Goal: Feedback & Contribution: Contribute content

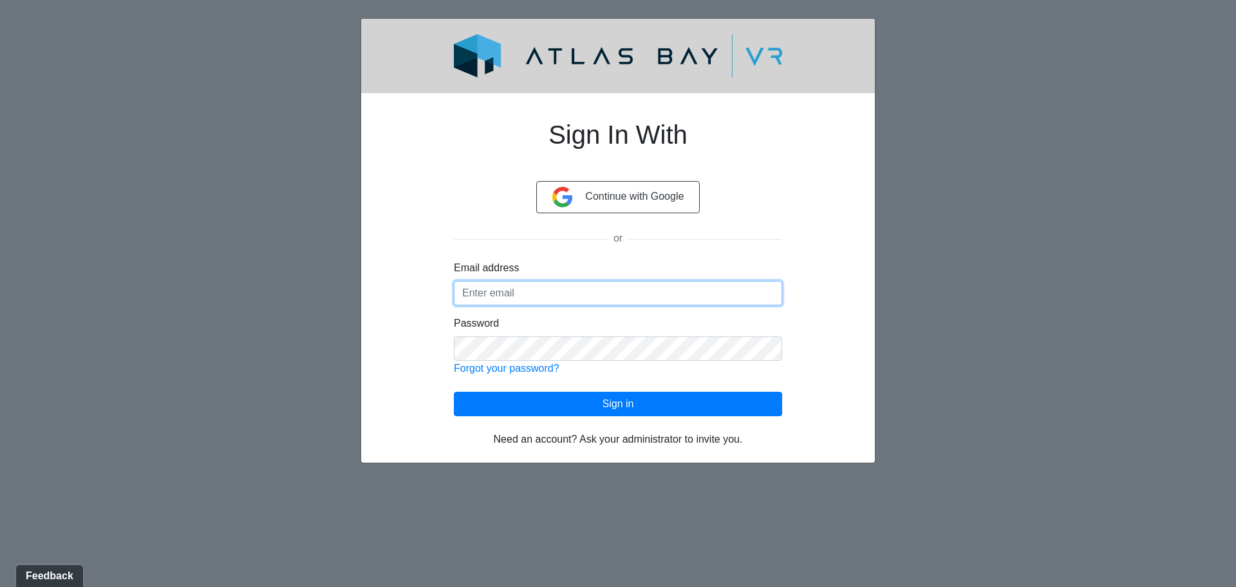
click at [497, 299] on input "Email address" at bounding box center [618, 293] width 328 height 24
type input "[EMAIL_ADDRESS][DOMAIN_NAME]"
click at [526, 368] on link "Forgot your password?" at bounding box center [507, 368] width 106 height 11
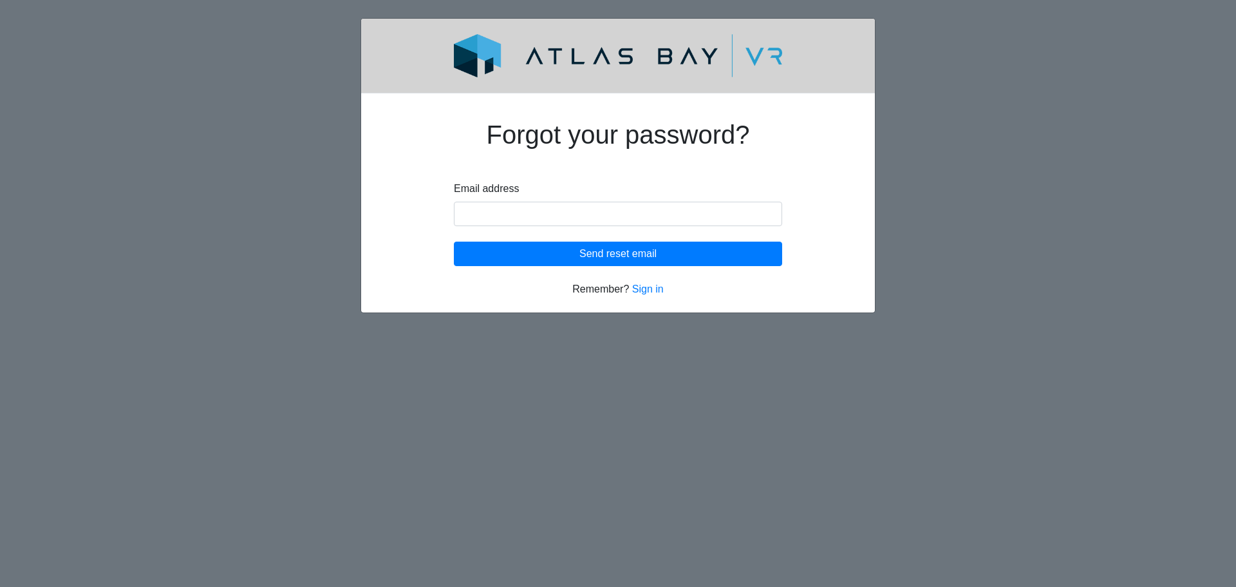
click at [581, 331] on html "Forgot your password? Email address New password Confirm password Loading... Se…" at bounding box center [618, 165] width 1236 height 331
click at [576, 211] on input "Email address" at bounding box center [618, 214] width 328 height 24
type input "[EMAIL_ADDRESS][DOMAIN_NAME]"
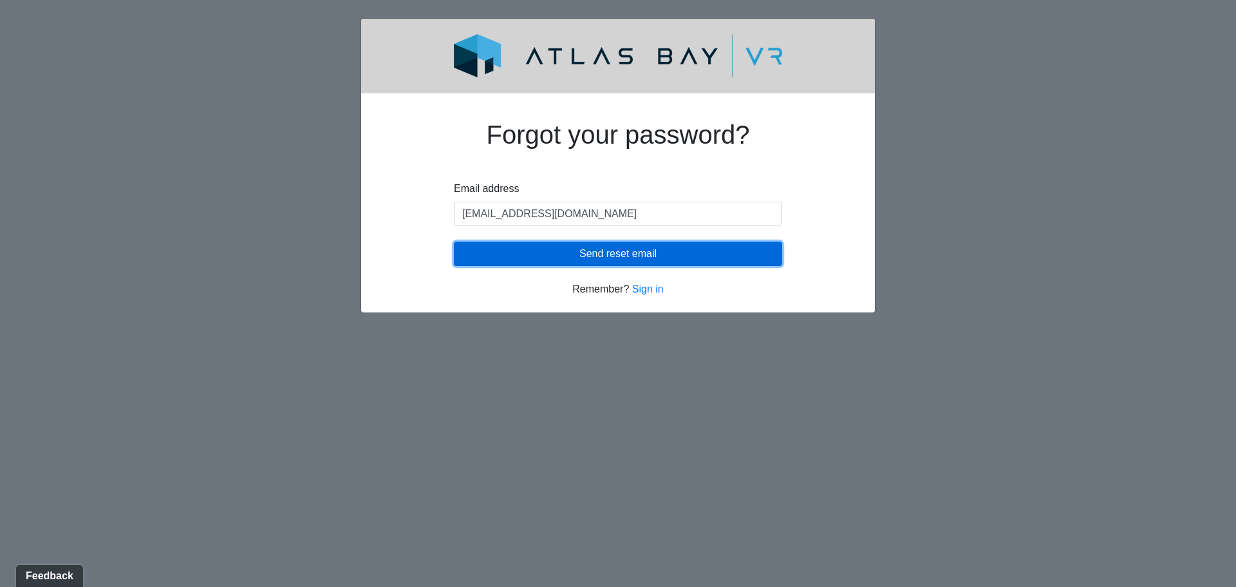
drag, startPoint x: 580, startPoint y: 226, endPoint x: 582, endPoint y: 258, distance: 31.6
click at [582, 258] on button "Send reset email" at bounding box center [618, 253] width 328 height 24
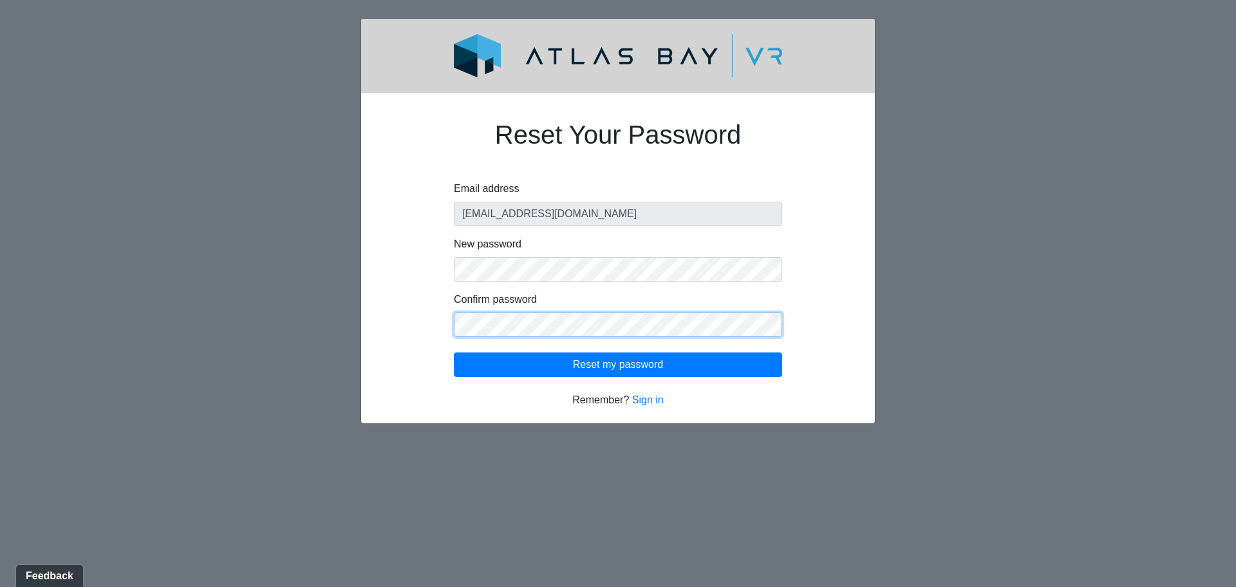
click button "Reset my password" at bounding box center [618, 364] width 328 height 24
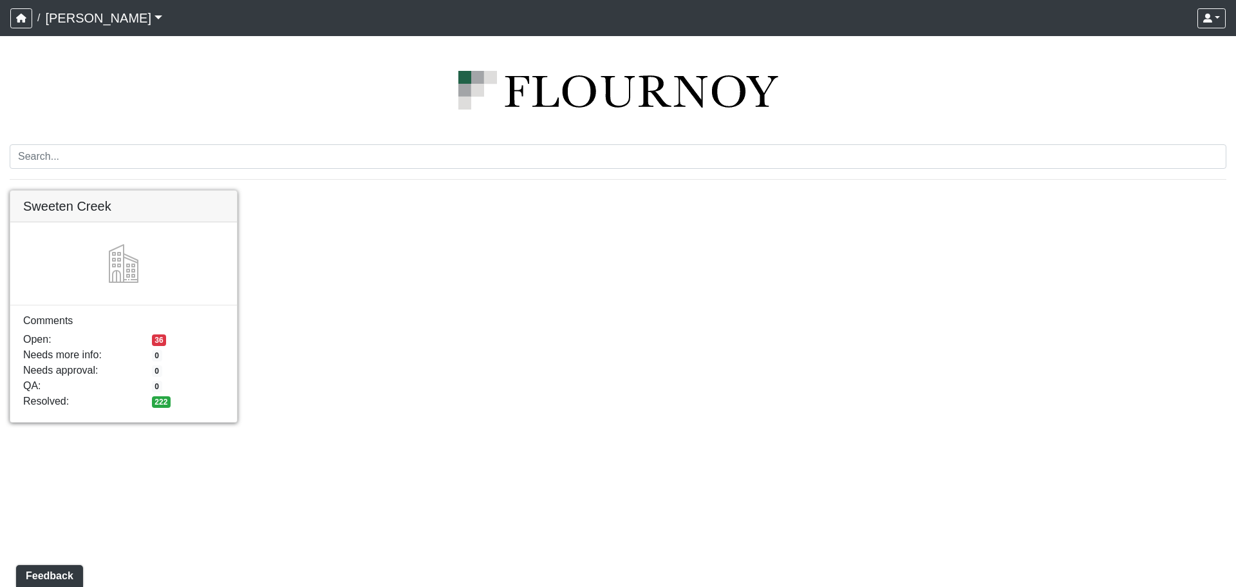
click at [92, 191] on link at bounding box center [123, 191] width 227 height 0
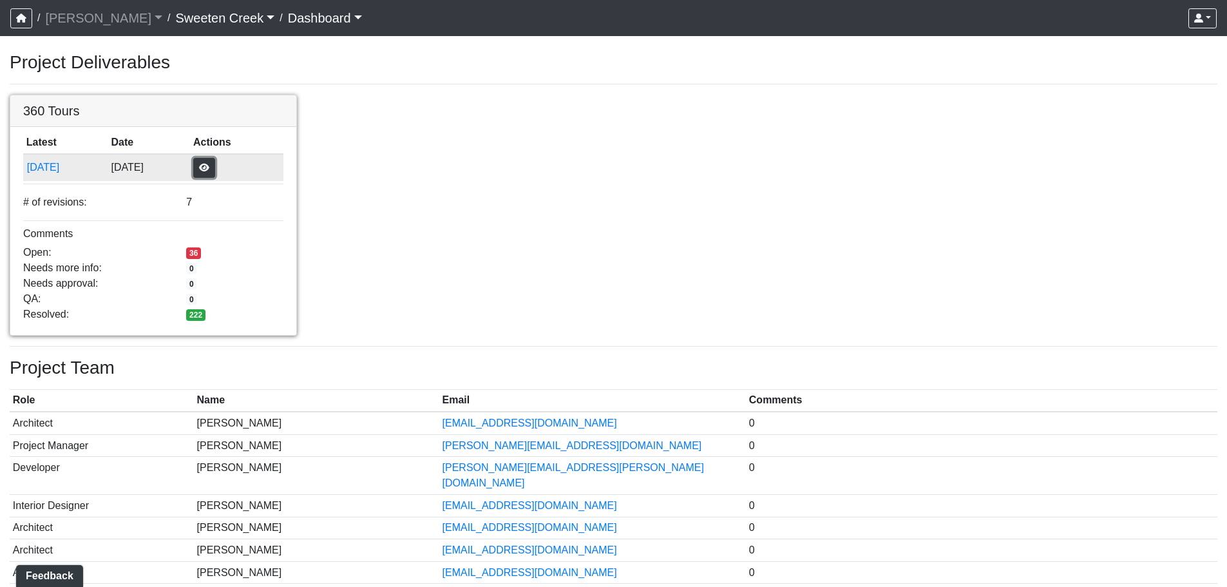
click at [215, 173] on button "button" at bounding box center [204, 168] width 22 height 20
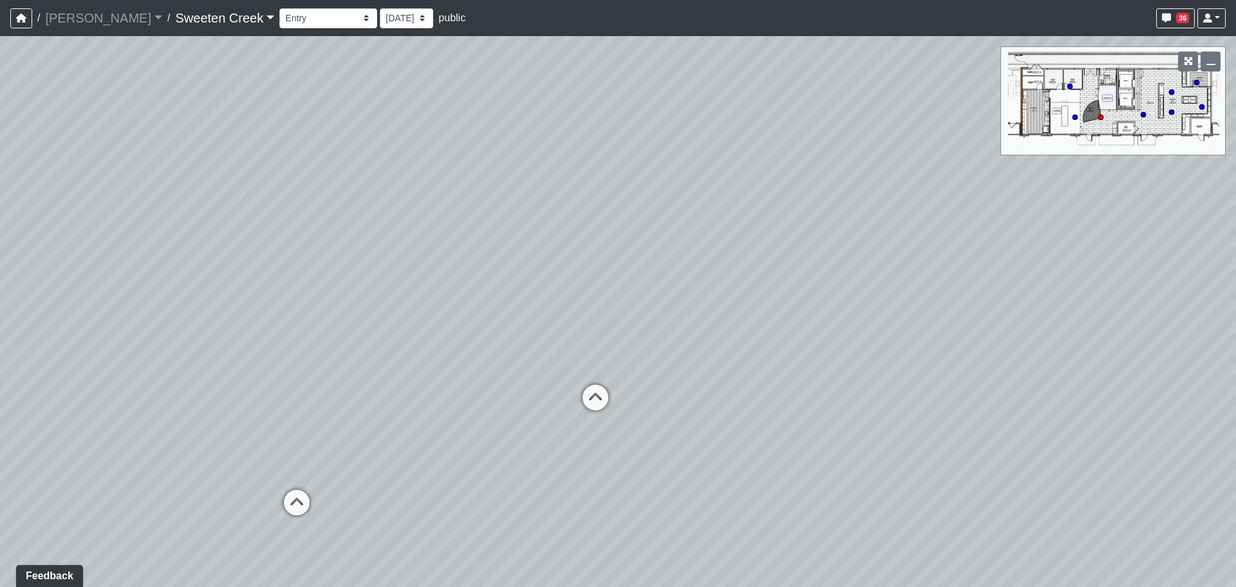
drag, startPoint x: 528, startPoint y: 333, endPoint x: 412, endPoint y: 327, distance: 116.1
click at [412, 327] on div "Loading... Office Loading... Reception Loading... Mailroom - Elevator Lobby Loa…" at bounding box center [618, 311] width 1236 height 551
click at [303, 1] on nav "/ [PERSON_NAME] Loading... / Sweeten Creek Sweeten Creek Loading... [GEOGRAPHIC…" at bounding box center [618, 18] width 1236 height 36
click at [296, 17] on select "Bistro Fitness - Hobby Booth Seating Counter Dining Dining 2 Elevators Elevator…" at bounding box center [328, 18] width 98 height 20
click at [279, 8] on select "Bistro Fitness - Hobby Booth Seating Counter Dining Dining 2 Elevators Elevator…" at bounding box center [328, 18] width 98 height 20
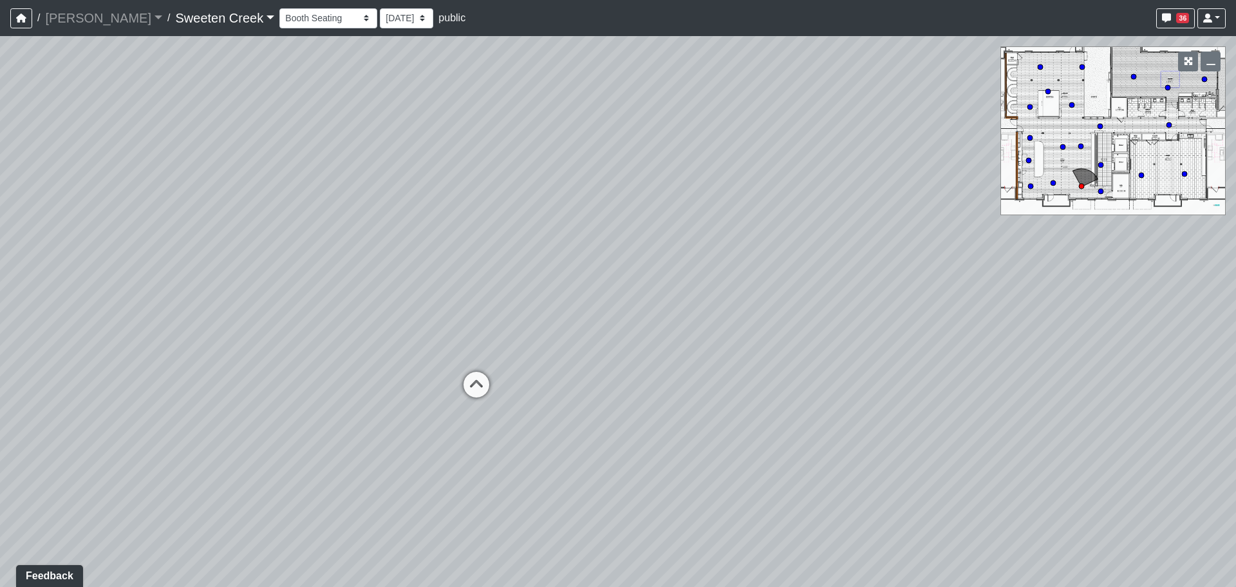
drag, startPoint x: 788, startPoint y: 408, endPoint x: 632, endPoint y: 279, distance: 202.7
click at [636, 284] on div "Loading... Office Loading... Reception Loading... Mailroom - Elevator Lobby Loa…" at bounding box center [618, 311] width 1236 height 551
drag, startPoint x: 780, startPoint y: 341, endPoint x: 1087, endPoint y: 312, distance: 307.9
click at [1222, 317] on div "Loading... Office Loading... Reception Loading... Mailroom - Elevator Lobby Loa…" at bounding box center [618, 311] width 1236 height 551
click at [149, 259] on icon at bounding box center [149, 275] width 39 height 39
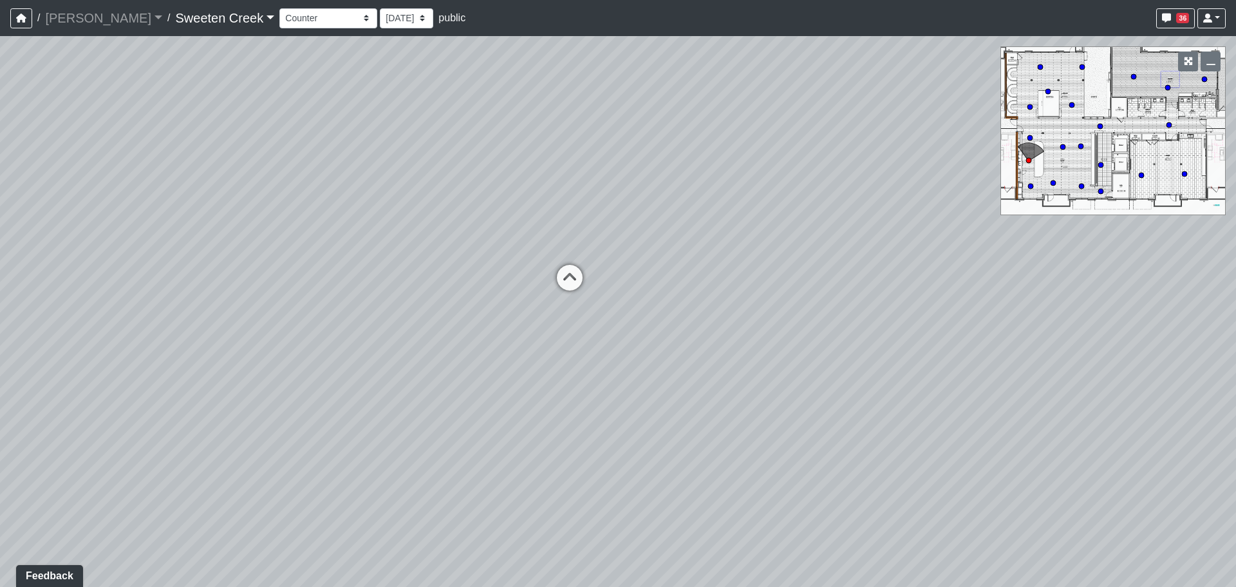
drag, startPoint x: 559, startPoint y: 288, endPoint x: 485, endPoint y: 250, distance: 83.2
click at [426, 255] on div "Loading... Office Loading... Reception Loading... Mailroom - Elevator Lobby Loa…" at bounding box center [618, 311] width 1236 height 551
drag, startPoint x: 543, startPoint y: 315, endPoint x: 165, endPoint y: 305, distance: 378.1
click at [157, 308] on div "Loading... Office Loading... Reception Loading... Mailroom - Elevator Lobby Loa…" at bounding box center [618, 311] width 1236 height 551
drag, startPoint x: 259, startPoint y: 302, endPoint x: 120, endPoint y: 385, distance: 162.6
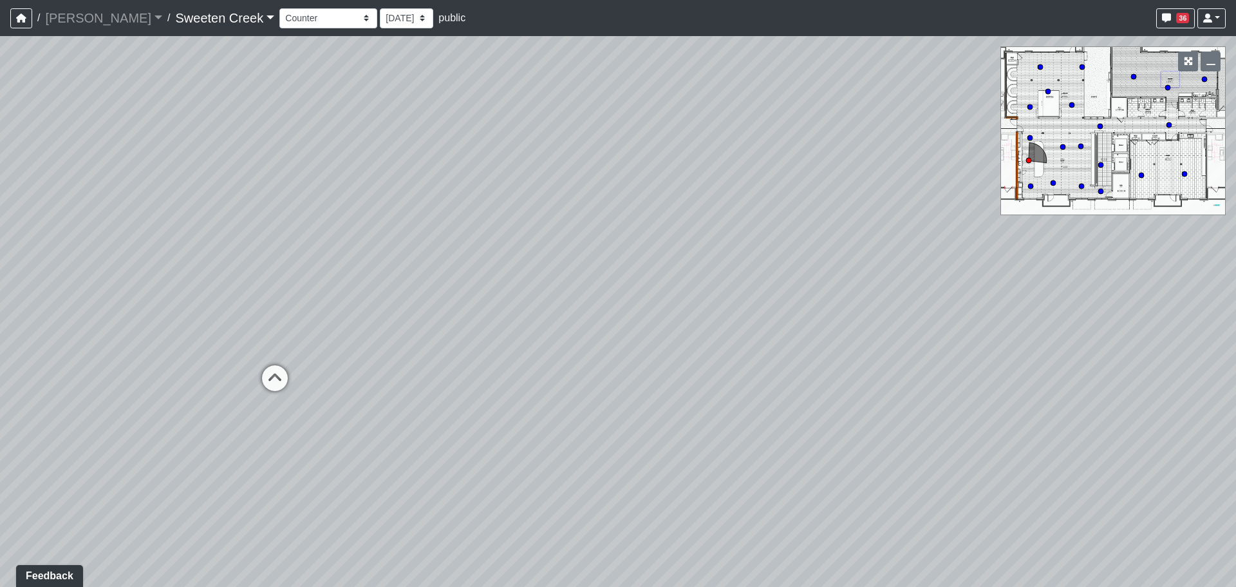
click at [116, 388] on div "Loading... Office Loading... Reception Loading... Mailroom - Elevator Lobby Loa…" at bounding box center [618, 311] width 1236 height 551
click at [176, 415] on icon at bounding box center [170, 430] width 39 height 39
drag, startPoint x: 220, startPoint y: 359, endPoint x: 414, endPoint y: 355, distance: 193.9
click at [414, 355] on div "Loading... Office Loading... Reception Loading... Mailroom - Elevator Lobby Loa…" at bounding box center [618, 311] width 1236 height 551
click at [335, 328] on icon at bounding box center [335, 334] width 39 height 39
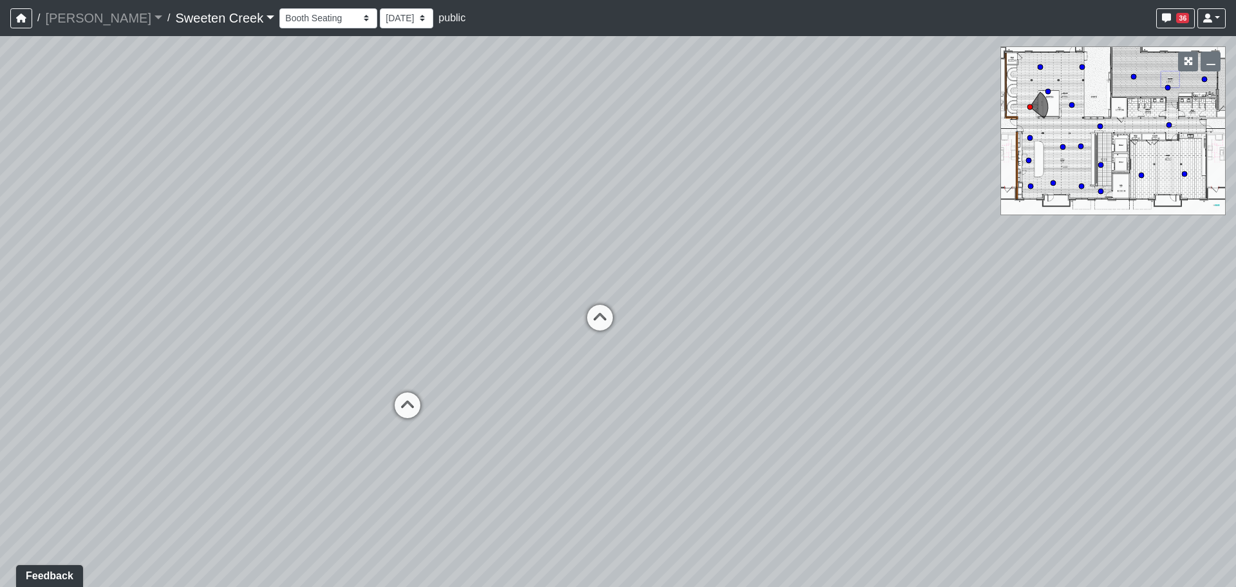
drag, startPoint x: 674, startPoint y: 290, endPoint x: 229, endPoint y: 355, distance: 449.8
click at [229, 356] on div "Loading... Office Loading... Reception Loading... Mailroom - Elevator Lobby Loa…" at bounding box center [618, 311] width 1236 height 551
drag, startPoint x: 530, startPoint y: 354, endPoint x: 113, endPoint y: 250, distance: 429.9
click at [123, 249] on div "Loading... Office Loading... Reception Loading... Mailroom - Elevator Lobby Loa…" at bounding box center [618, 311] width 1236 height 551
drag, startPoint x: 769, startPoint y: 276, endPoint x: 274, endPoint y: 270, distance: 495.9
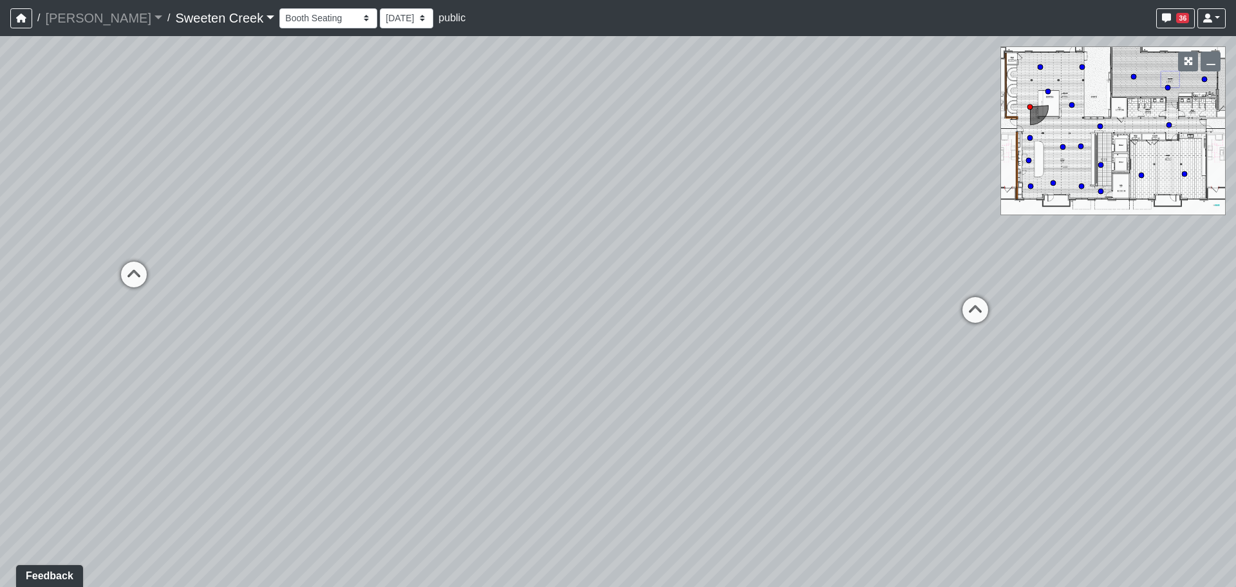
click at [289, 270] on div "Loading... Office Loading... Reception Loading... Mailroom - Elevator Lobby Loa…" at bounding box center [618, 311] width 1236 height 551
drag, startPoint x: 561, startPoint y: 270, endPoint x: 59, endPoint y: 287, distance: 503.2
click at [60, 288] on div "Loading... Office Loading... Reception Loading... Mailroom - Elevator Lobby Loa…" at bounding box center [618, 311] width 1236 height 551
drag, startPoint x: 616, startPoint y: 259, endPoint x: 426, endPoint y: 394, distance: 232.3
click at [400, 397] on div "Loading... Office Loading... Reception Loading... Mailroom - Elevator Lobby Loa…" at bounding box center [618, 311] width 1236 height 551
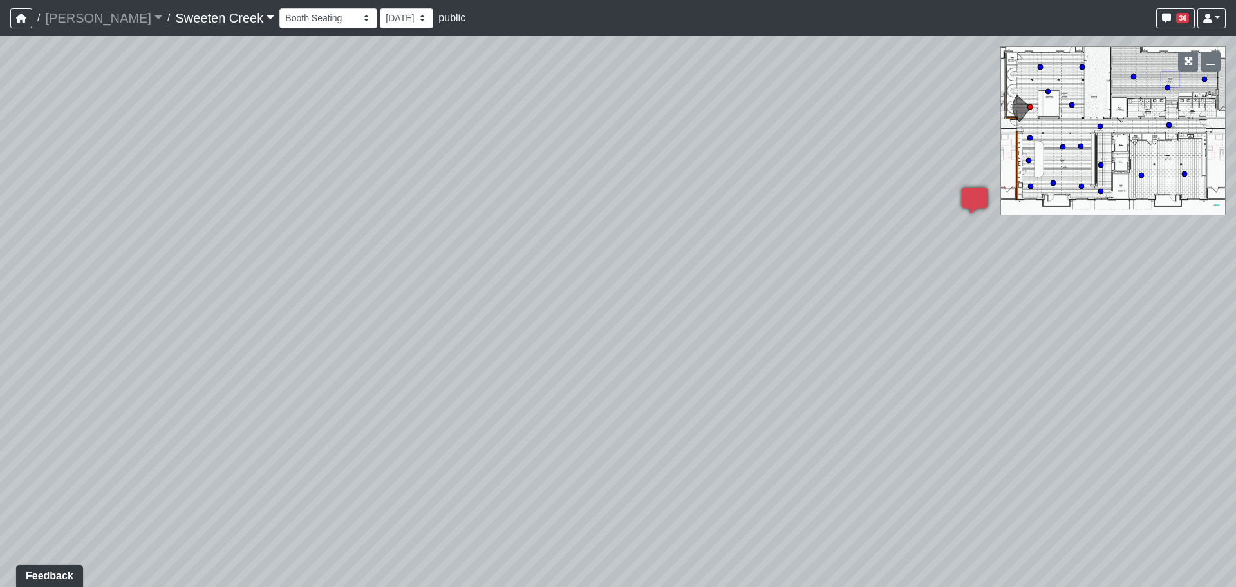
click at [428, 393] on div "Loading... Office Loading... Reception Loading... Mailroom - Elevator Lobby Loa…" at bounding box center [618, 311] width 1236 height 551
drag, startPoint x: 220, startPoint y: 390, endPoint x: 891, endPoint y: 373, distance: 671.2
click at [920, 375] on div "Loading... Office Loading... Reception Loading... Mailroom - Elevator Lobby Loa…" at bounding box center [618, 311] width 1236 height 551
drag, startPoint x: 581, startPoint y: 366, endPoint x: 780, endPoint y: 363, distance: 199.6
click at [797, 362] on div "Loading... Office Loading... Reception Loading... Mailroom - Elevator Lobby Loa…" at bounding box center [618, 311] width 1236 height 551
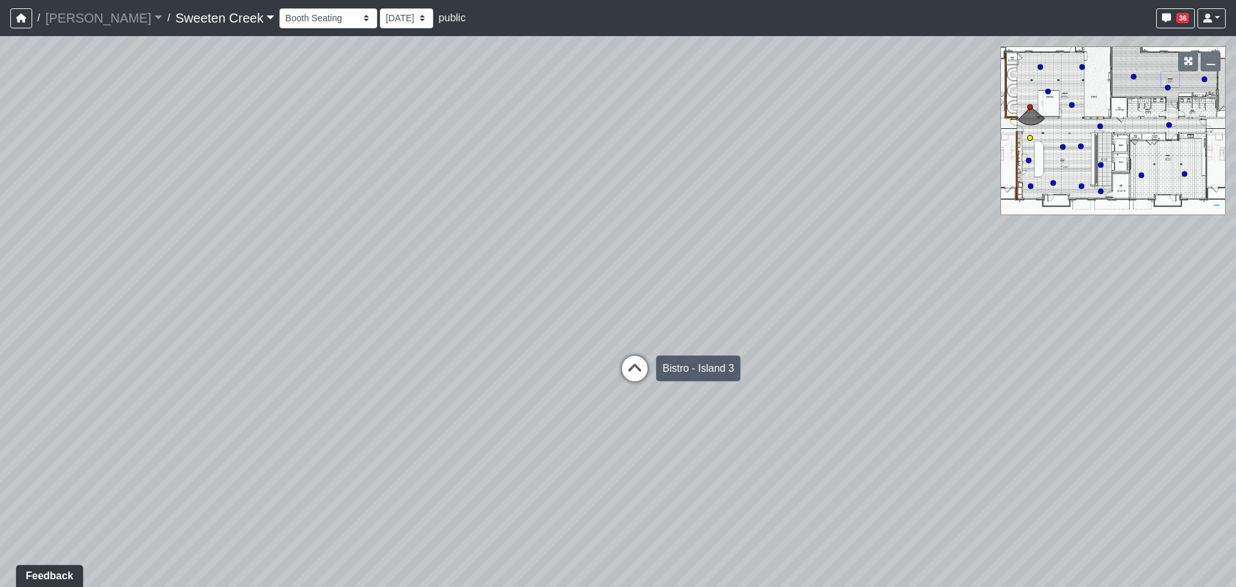
click at [630, 373] on icon at bounding box center [635, 374] width 39 height 39
drag, startPoint x: 442, startPoint y: 355, endPoint x: 867, endPoint y: 362, distance: 424.4
click at [867, 362] on div "Loading... Office Loading... Reception Loading... Mailroom - Elevator Lobby Loa…" at bounding box center [618, 311] width 1236 height 551
click at [344, 294] on div "Loading... Office Loading... Reception Loading... Mailroom - Elevator Lobby Loa…" at bounding box center [618, 311] width 1236 height 551
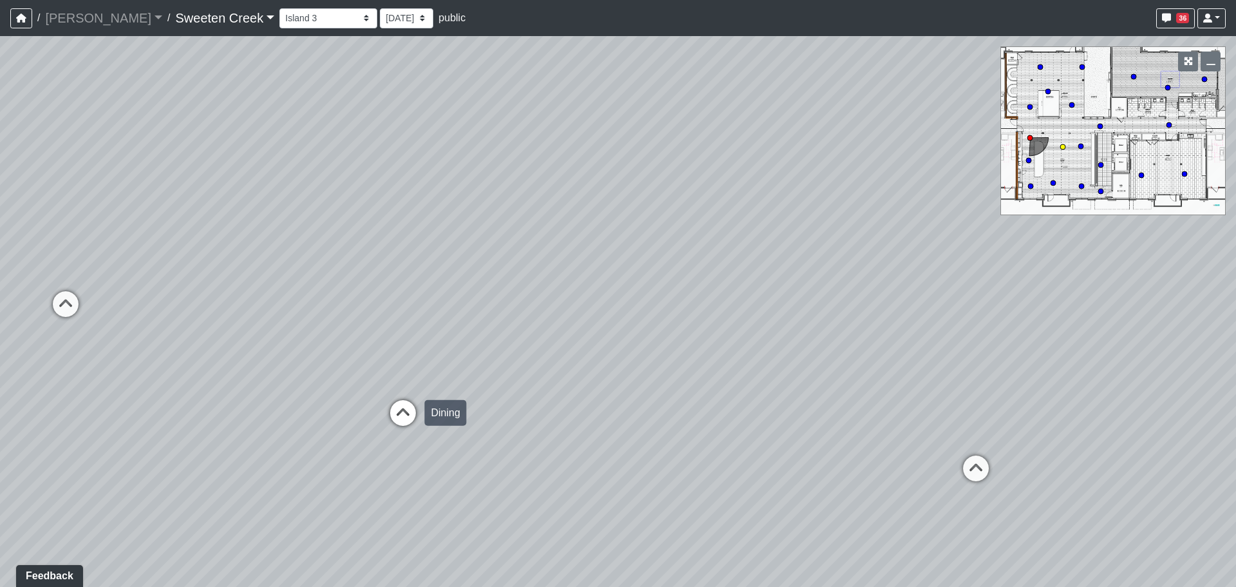
click at [395, 408] on icon at bounding box center [403, 419] width 39 height 39
select select "vvzs6nvg9LP83xPGaUtFw3"
click at [420, 328] on div "Loading... Office Loading... Reception Loading... Mailroom - Elevator Lobby Loa…" at bounding box center [618, 311] width 1236 height 551
click at [420, 327] on div "Loading... Office Loading... Reception Loading... Mailroom - Elevator Lobby Loa…" at bounding box center [618, 311] width 1236 height 551
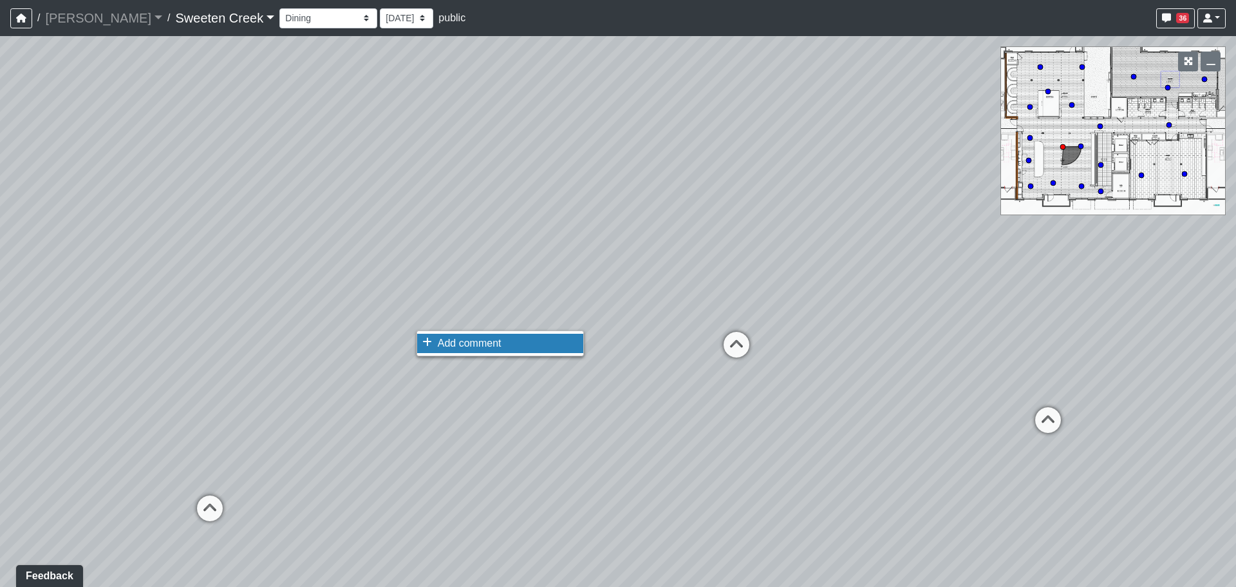
click at [427, 342] on icon at bounding box center [427, 342] width 10 height 10
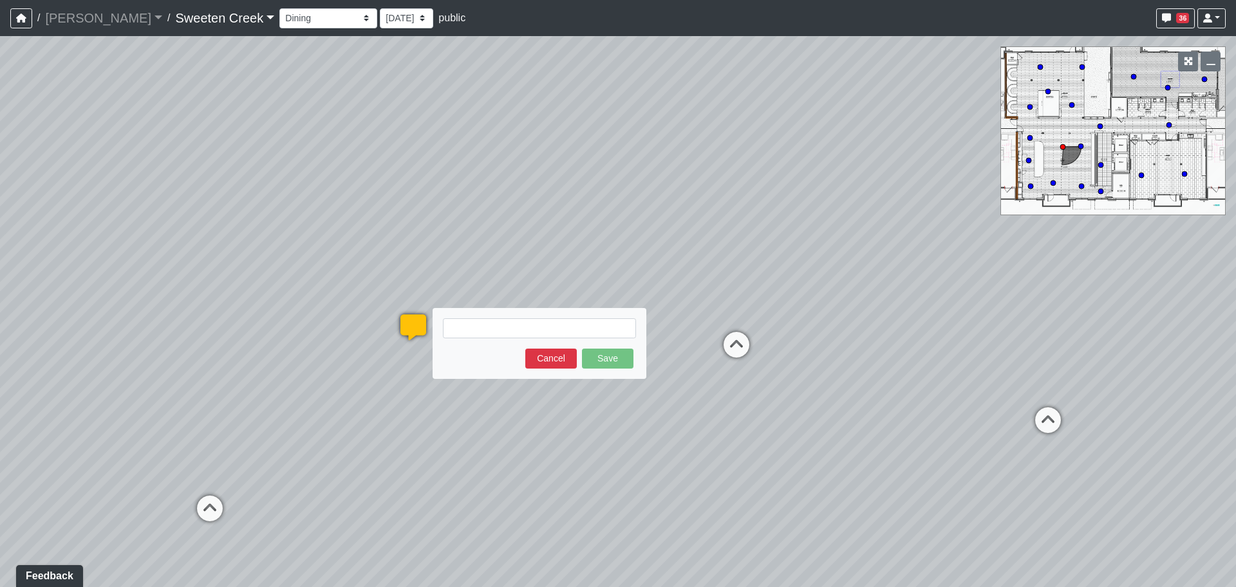
click at [467, 328] on textarea at bounding box center [539, 328] width 193 height 20
click at [466, 329] on textarea "UPH Reselected to" at bounding box center [539, 328] width 193 height 20
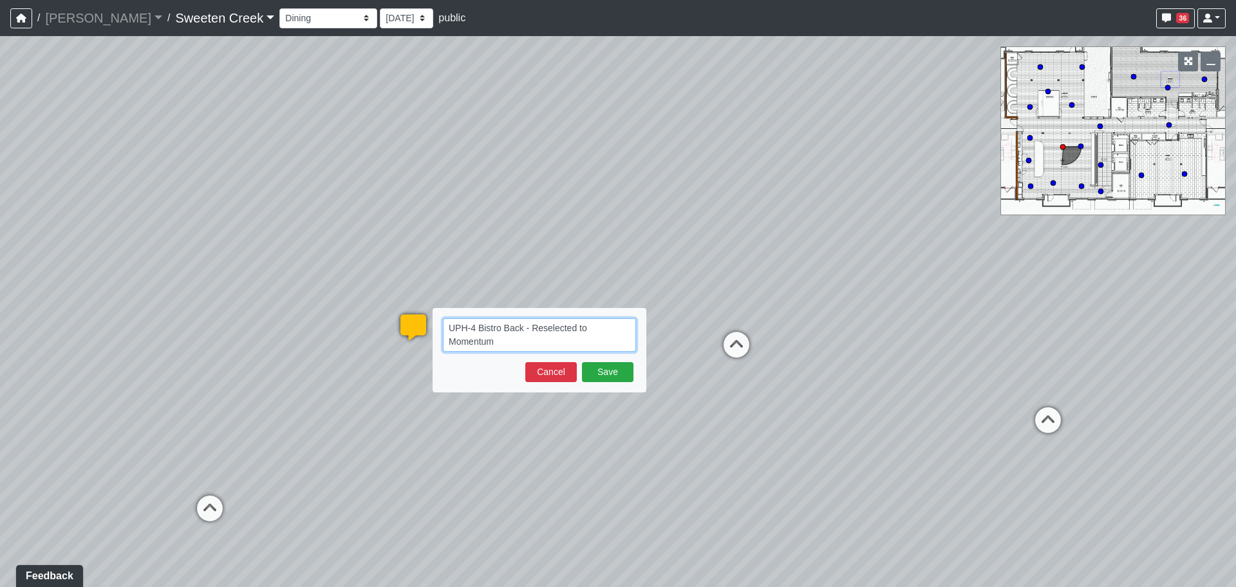
click at [473, 328] on textarea "UPH-4 Bistro Back - Reselected to Momentum" at bounding box center [539, 334] width 193 height 33
type textarea "UPH-3 Bistro Back - Reselected to [PERSON_NAME] Labyrinth Sienna 1011014"
click at [605, 372] on button "Save" at bounding box center [608, 372] width 52 height 20
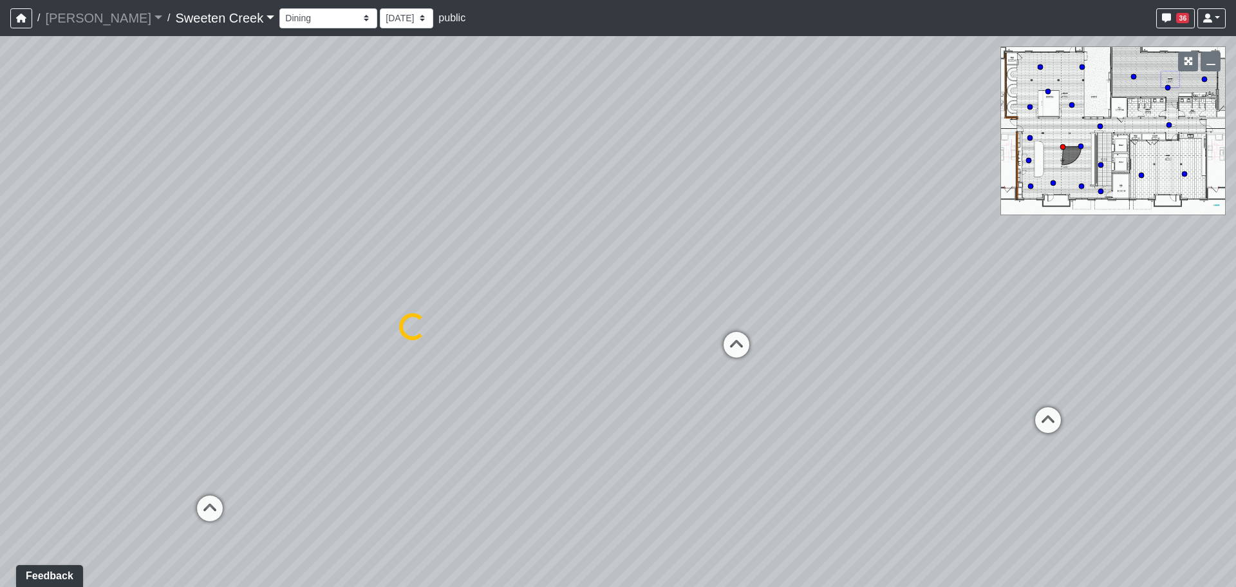
select select "vvzs6nvg9LP83xPGaUtFw3"
drag, startPoint x: 508, startPoint y: 379, endPoint x: 859, endPoint y: 327, distance: 354.8
click at [861, 328] on div "Loading... Office Loading... Reception Loading... Mailroom - Elevator Lobby Loa…" at bounding box center [618, 311] width 1236 height 551
drag, startPoint x: 202, startPoint y: 426, endPoint x: 675, endPoint y: 394, distance: 474.4
click at [675, 394] on div "Loading... Office Loading... Reception Loading... Mailroom - Elevator Lobby Loa…" at bounding box center [618, 311] width 1236 height 551
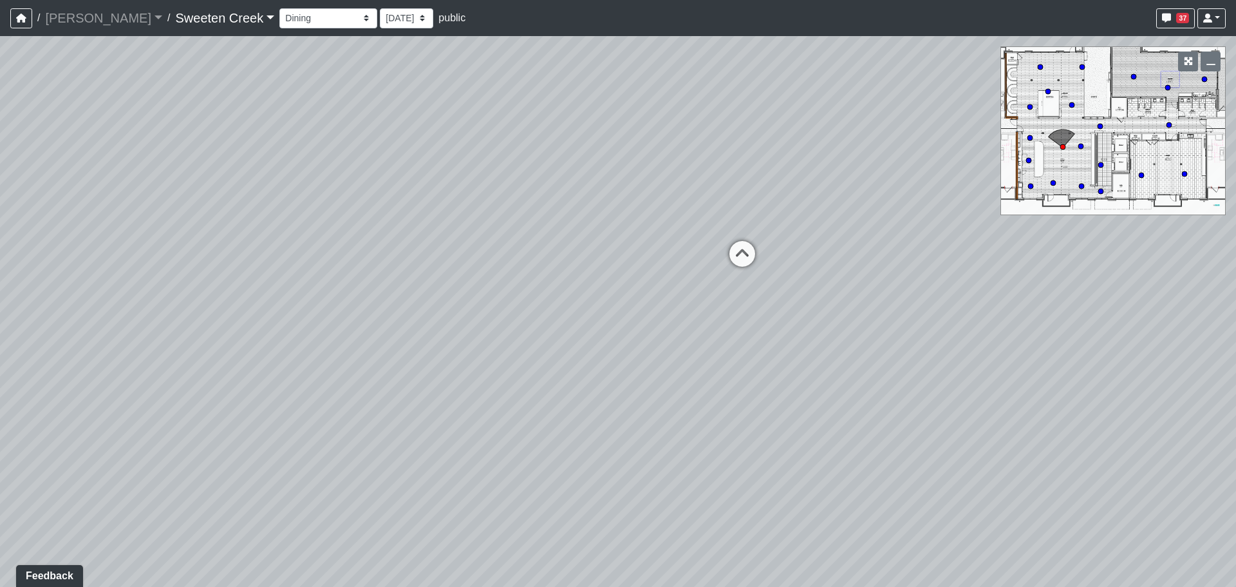
drag, startPoint x: 622, startPoint y: 375, endPoint x: 828, endPoint y: 362, distance: 206.5
click at [828, 362] on div "Loading... Office Loading... Reception Loading... Mailroom - Elevator Lobby Loa…" at bounding box center [618, 311] width 1236 height 551
drag, startPoint x: 985, startPoint y: 340, endPoint x: 581, endPoint y: 294, distance: 405.7
click at [670, 353] on div "Loading... Office Loading... Reception Loading... Mailroom - Elevator Lobby Loa…" at bounding box center [618, 311] width 1236 height 551
drag, startPoint x: 458, startPoint y: 160, endPoint x: 100, endPoint y: 164, distance: 358.0
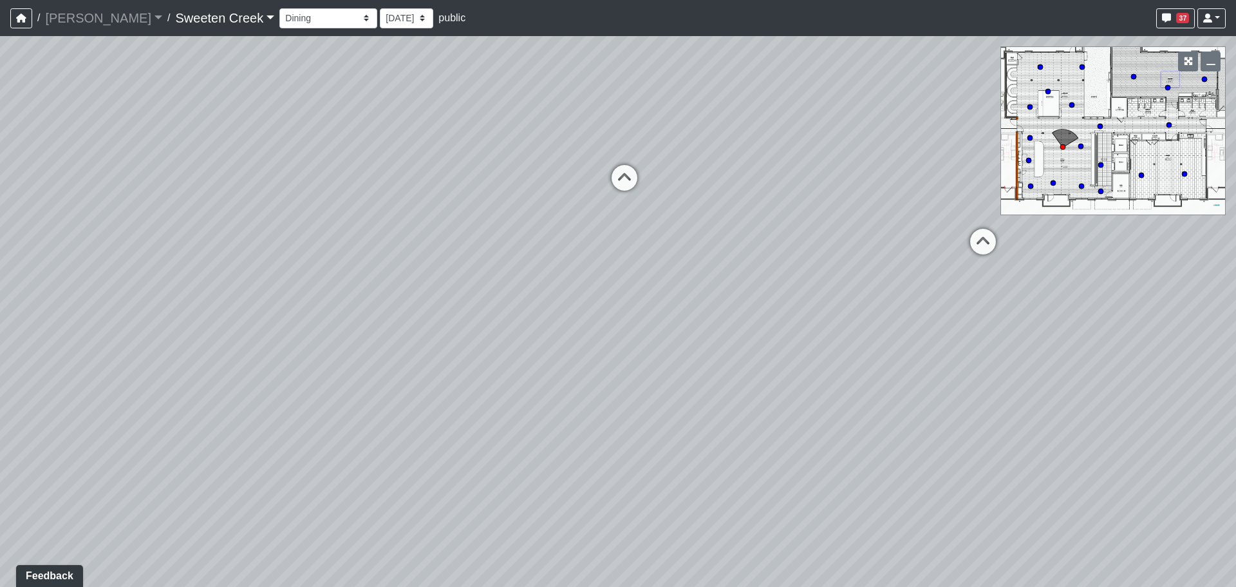
click at [97, 164] on div "Loading... Office Loading... Reception Loading... Mailroom - Elevator Lobby Loa…" at bounding box center [618, 311] width 1236 height 551
drag, startPoint x: 661, startPoint y: 225, endPoint x: 343, endPoint y: 204, distance: 318.8
click at [343, 204] on div "Loading... Office Loading... Reception Loading... Mailroom - Elevator Lobby Loa…" at bounding box center [618, 311] width 1236 height 551
drag, startPoint x: 695, startPoint y: 200, endPoint x: 641, endPoint y: 257, distance: 78.3
click at [641, 258] on div "Loading... Office Loading... Reception Loading... Mailroom - Elevator Lobby Loa…" at bounding box center [618, 311] width 1236 height 551
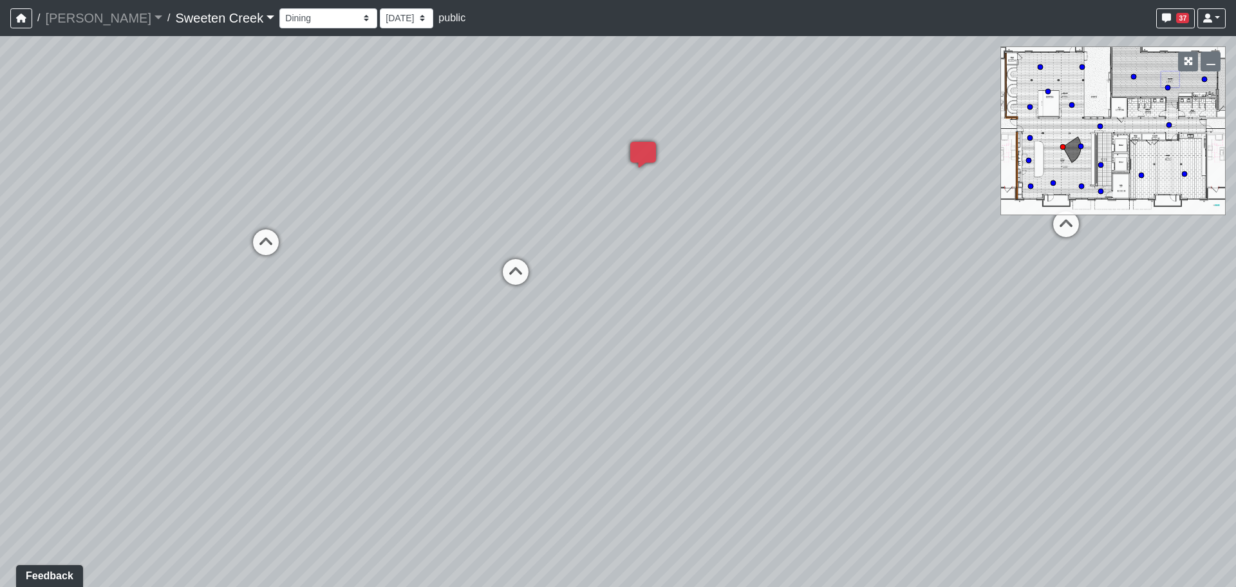
click at [643, 200] on div "Loading... Office Loading... Reception Loading... Mailroom - Elevator Lobby Loa…" at bounding box center [618, 311] width 1236 height 551
click at [658, 212] on icon at bounding box center [657, 215] width 10 height 10
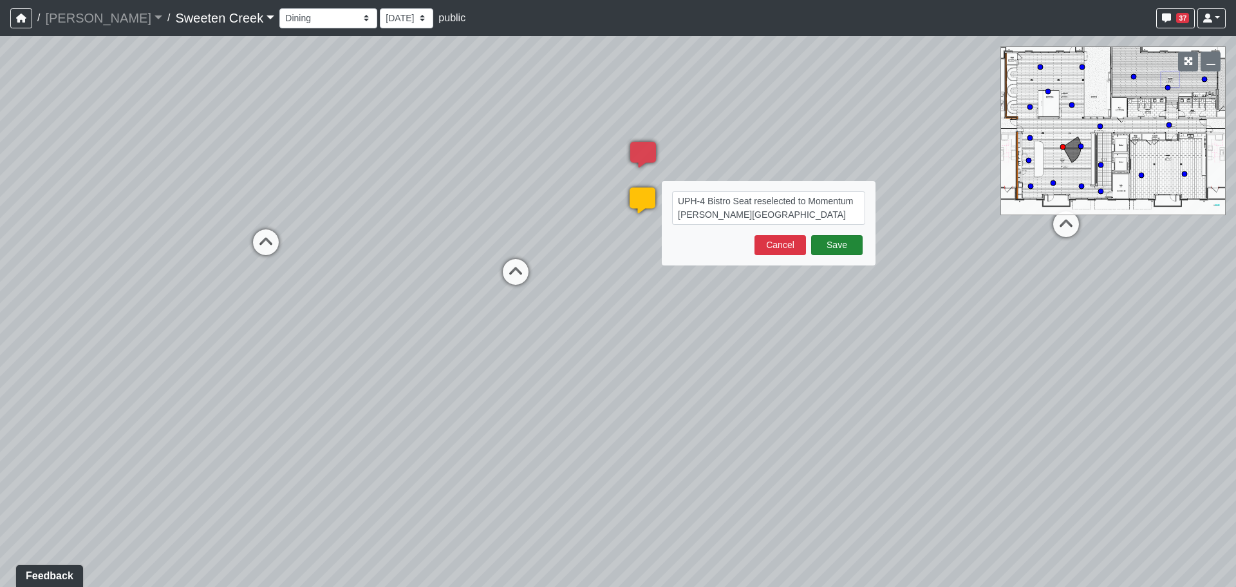
type textarea "UPH-4 Bistro Seat reselected to Momentum [PERSON_NAME][GEOGRAPHIC_DATA] 0958272…"
click at [829, 244] on button "Save" at bounding box center [837, 245] width 52 height 20
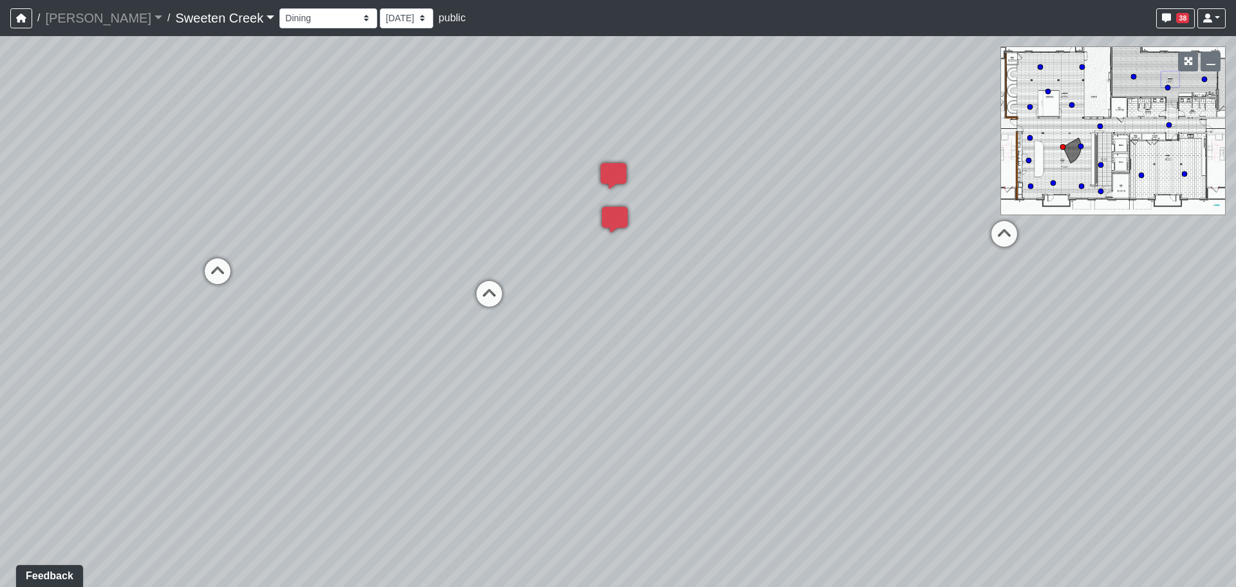
drag, startPoint x: 751, startPoint y: 319, endPoint x: 581, endPoint y: 354, distance: 172.9
click at [545, 377] on div "Loading... Office Loading... Reception Loading... Mailroom - Elevator Lobby Loa…" at bounding box center [618, 311] width 1236 height 551
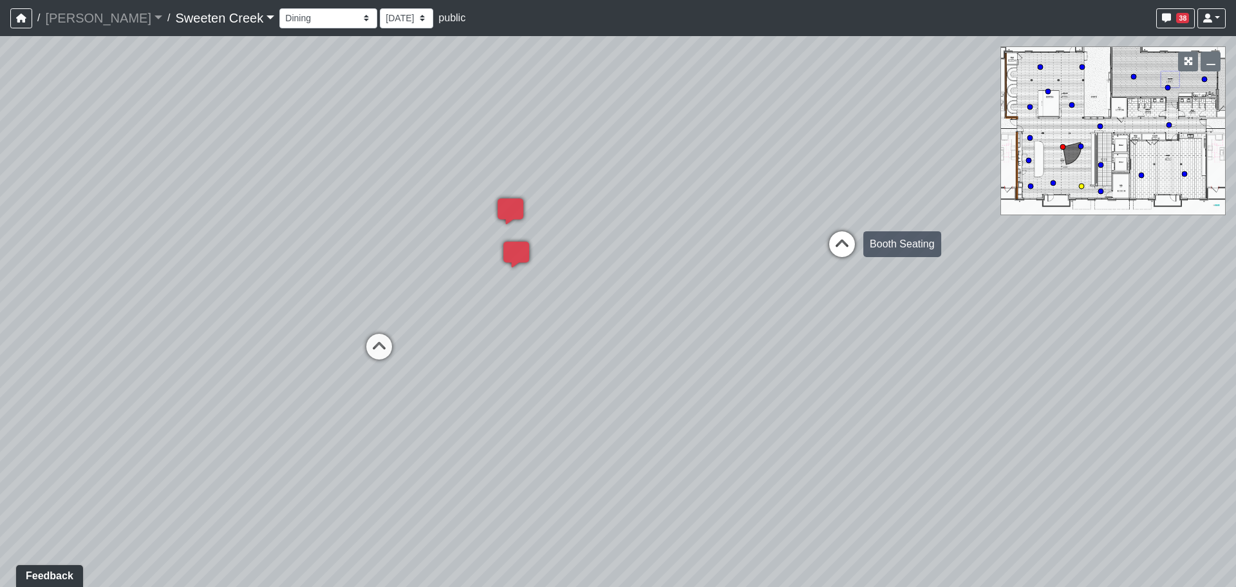
click at [838, 243] on icon at bounding box center [842, 250] width 39 height 39
drag, startPoint x: 845, startPoint y: 354, endPoint x: 424, endPoint y: 448, distance: 431.6
click at [424, 448] on div "Loading... Office Loading... Reception Loading... Mailroom - Elevator Lobby Loa…" at bounding box center [618, 311] width 1236 height 551
click at [1102, 127] on circle at bounding box center [1100, 126] width 5 height 5
drag, startPoint x: 789, startPoint y: 301, endPoint x: 646, endPoint y: 259, distance: 149.6
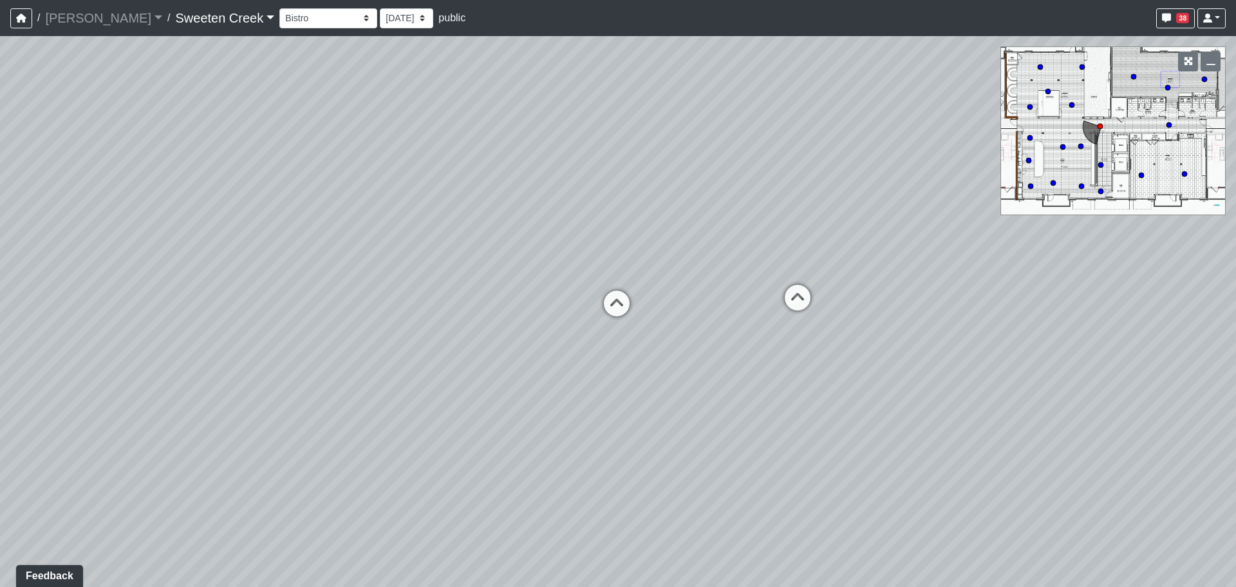
click at [804, 205] on div "Loading... Office Loading... Reception Loading... Mailroom - Elevator Lobby Loa…" at bounding box center [618, 311] width 1236 height 551
drag, startPoint x: 1156, startPoint y: 292, endPoint x: 1171, endPoint y: 292, distance: 14.2
click at [1171, 292] on div "Loading... Office Loading... Reception Loading... Mailroom - Elevator Lobby Loa…" at bounding box center [618, 311] width 1236 height 551
click at [1046, 349] on div "Loading... Office Loading... Reception Loading... Mailroom - Elevator Lobby Loa…" at bounding box center [618, 311] width 1236 height 551
click at [625, 208] on icon at bounding box center [631, 219] width 39 height 39
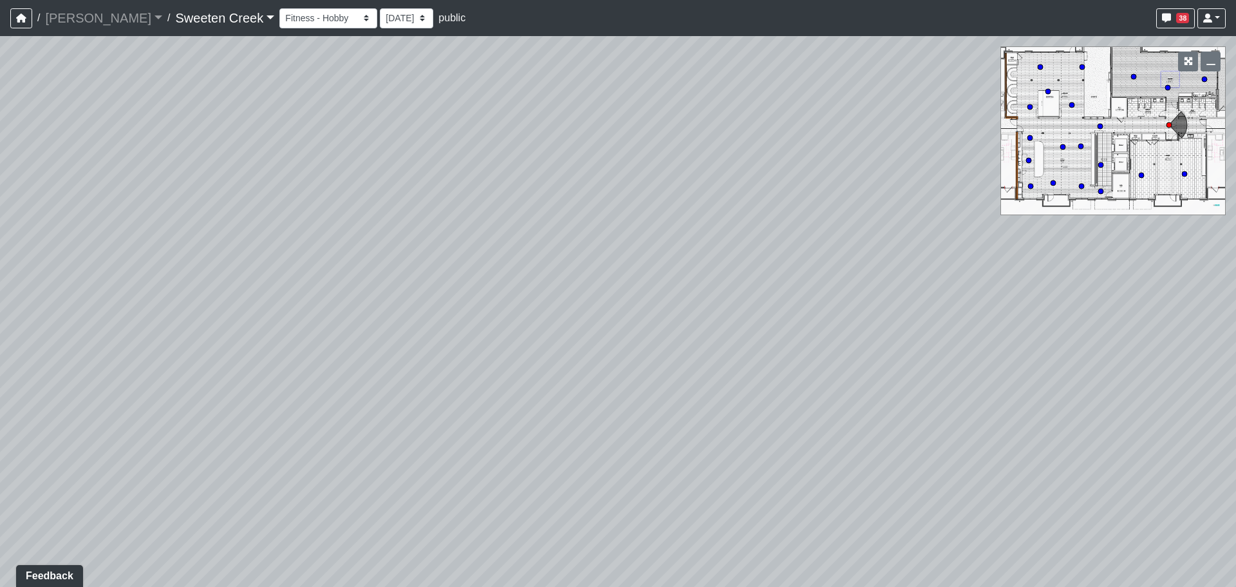
drag, startPoint x: 633, startPoint y: 279, endPoint x: 1015, endPoint y: 212, distance: 388.3
click at [1015, 212] on div "Loading... Office Loading... Reception Loading... Mailroom - Elevator Lobby Loa…" at bounding box center [618, 311] width 1236 height 551
drag, startPoint x: 571, startPoint y: 307, endPoint x: 519, endPoint y: 384, distance: 93.8
click at [593, 411] on div "Loading... Office Loading... Reception Loading... Mailroom - Elevator Lobby Loa…" at bounding box center [618, 311] width 1236 height 551
drag, startPoint x: 408, startPoint y: 350, endPoint x: 419, endPoint y: 417, distance: 67.2
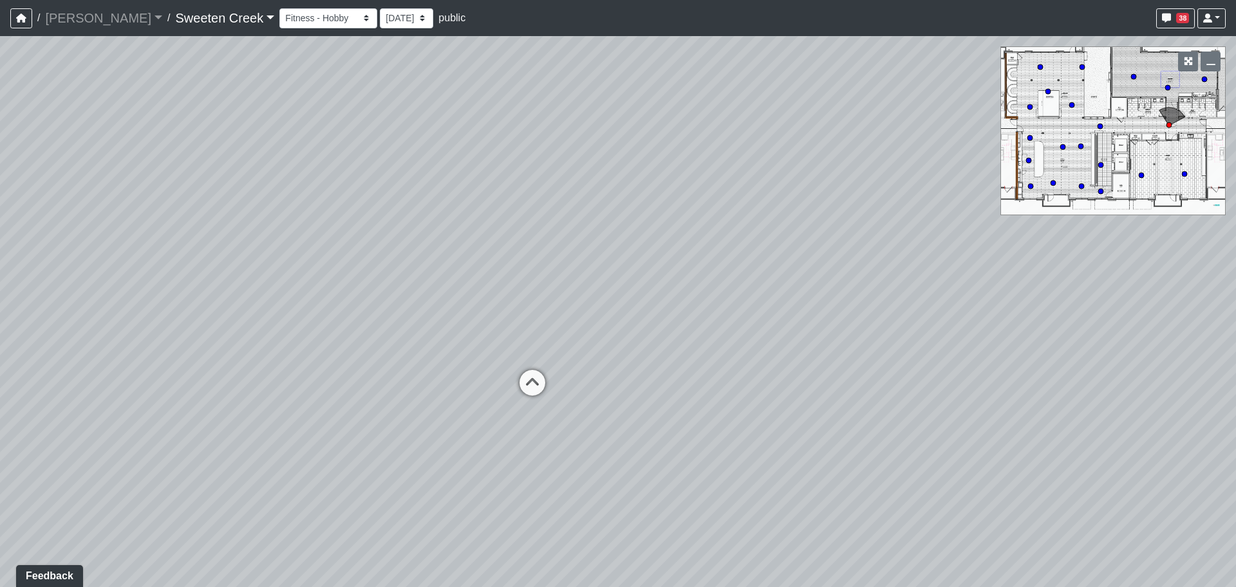
click at [574, 510] on div "Loading... Office Loading... Reception Loading... Mailroom - Elevator Lobby Loa…" at bounding box center [618, 311] width 1236 height 551
click at [279, 16] on select "Bistro Fitness - Hobby Booth Seating Counter Dining Dining 2 Elevators Elevator…" at bounding box center [328, 18] width 98 height 20
click at [279, 8] on select "Bistro Fitness - Hobby Booth Seating Counter Dining Dining 2 Elevators Elevator…" at bounding box center [328, 18] width 98 height 20
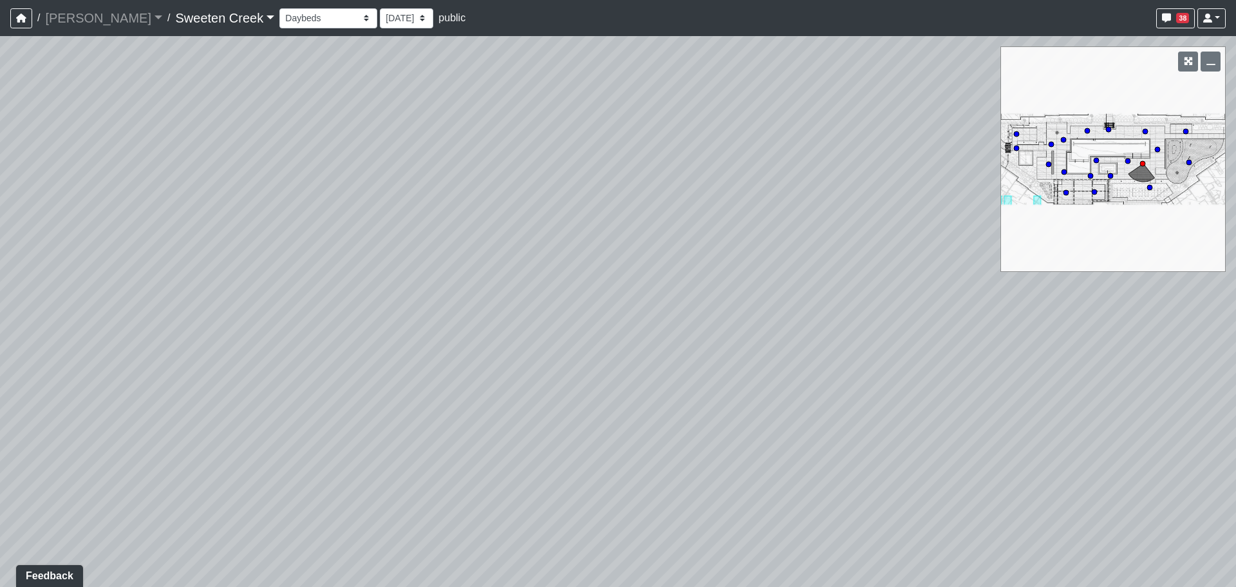
drag, startPoint x: 458, startPoint y: 341, endPoint x: 191, endPoint y: 334, distance: 266.7
click at [191, 334] on div "Loading... Office Loading... Reception Loading... Mailroom - Elevator Lobby Loa…" at bounding box center [618, 311] width 1236 height 551
drag, startPoint x: 505, startPoint y: 312, endPoint x: 13, endPoint y: 352, distance: 493.5
click at [13, 352] on div "Loading... Office Loading... Reception Loading... Mailroom - Elevator Lobby Loa…" at bounding box center [618, 311] width 1236 height 551
click at [721, 440] on icon at bounding box center [724, 432] width 39 height 39
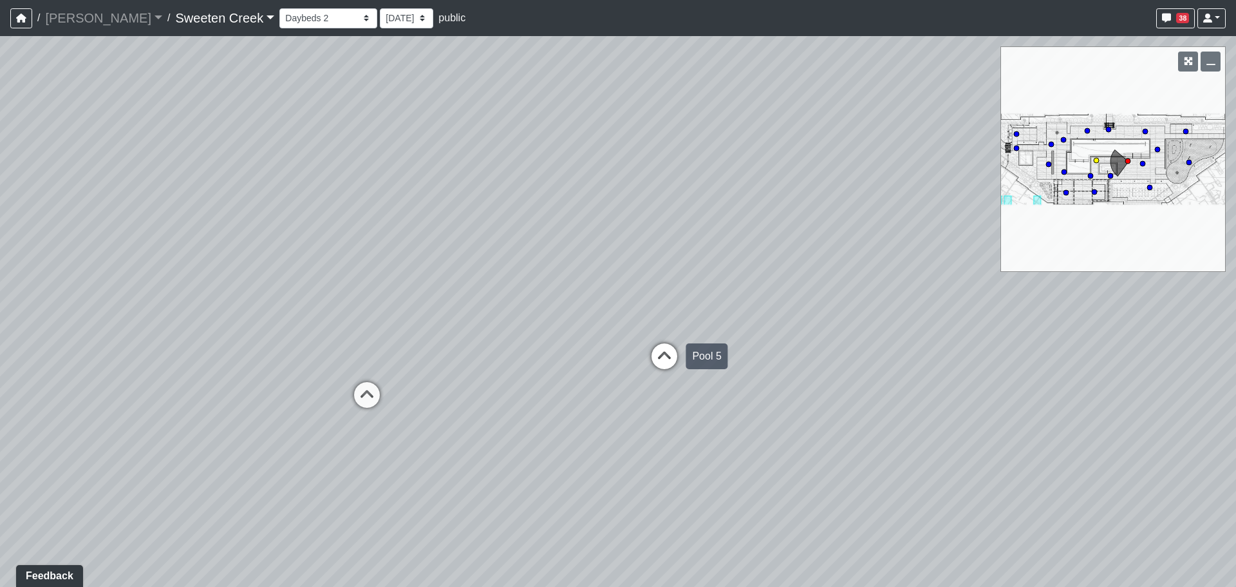
click at [664, 364] on icon at bounding box center [664, 362] width 39 height 39
drag, startPoint x: 651, startPoint y: 348, endPoint x: 312, endPoint y: 359, distance: 338.9
click at [317, 359] on div "Loading... Office Loading... Reception Loading... Mailroom - Elevator Lobby Loa…" at bounding box center [618, 311] width 1236 height 551
drag, startPoint x: 384, startPoint y: 336, endPoint x: 39, endPoint y: 337, distance: 345.1
click at [39, 336] on div "Loading... Office Loading... Reception Loading... Mailroom - Elevator Lobby Loa…" at bounding box center [618, 311] width 1236 height 551
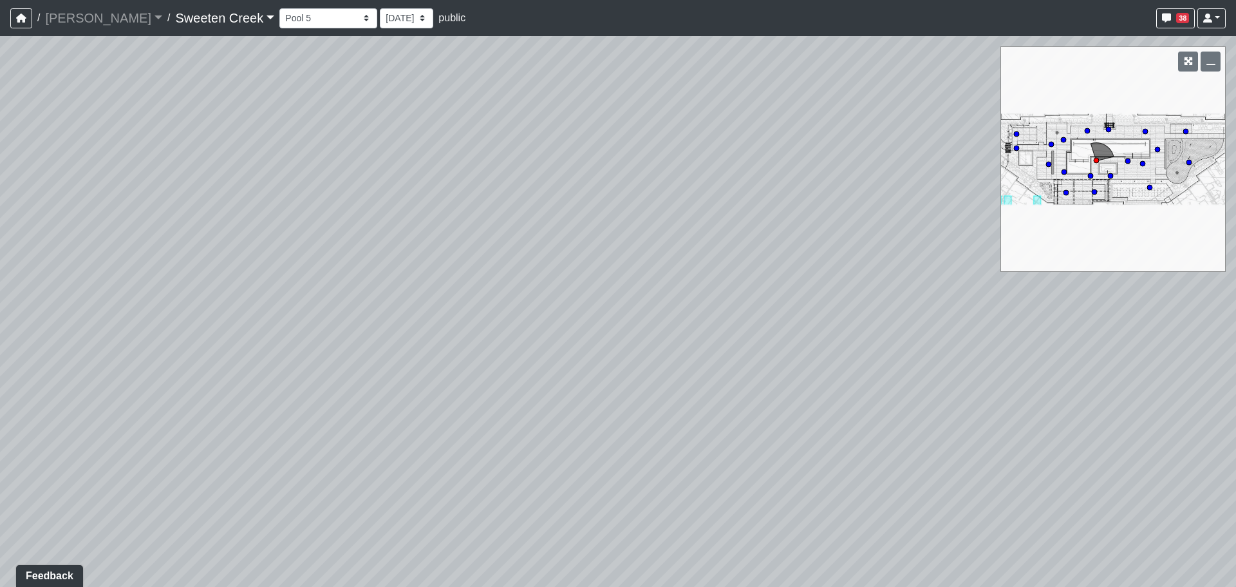
drag, startPoint x: 100, startPoint y: 350, endPoint x: -71, endPoint y: 368, distance: 172.2
click at [0, 368] on html "/ [PERSON_NAME] Loading... / Sweeten Creek Sweeten Creek Loading... [GEOGRAPHIC…" at bounding box center [618, 293] width 1236 height 587
click at [59, 386] on div "Loading... Office Loading... Reception Loading... Mailroom - Elevator Lobby Loa…" at bounding box center [618, 311] width 1236 height 551
drag, startPoint x: 465, startPoint y: 316, endPoint x: -32, endPoint y: 308, distance: 496.5
click at [0, 308] on html "/ [PERSON_NAME] Loading... / Sweeten Creek Sweeten Creek Loading... [GEOGRAPHIC…" at bounding box center [618, 293] width 1236 height 587
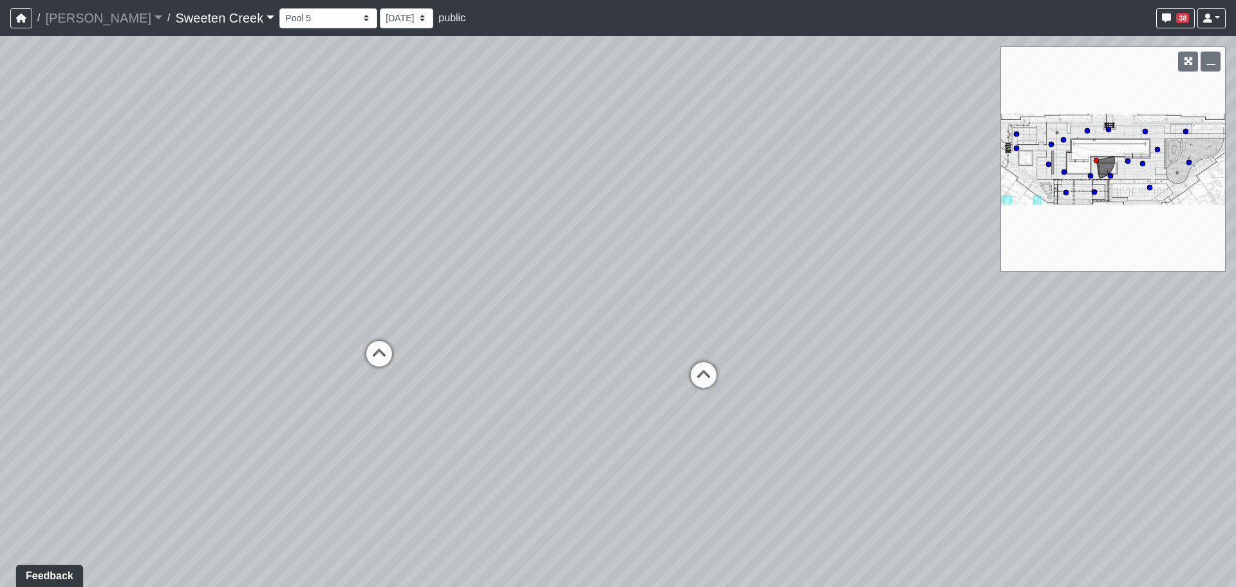
drag, startPoint x: 266, startPoint y: 395, endPoint x: 71, endPoint y: 240, distance: 248.4
click at [71, 240] on div "Loading... Office Loading... Reception Loading... Mailroom - Elevator Lobby Loa…" at bounding box center [618, 311] width 1236 height 551
drag, startPoint x: 187, startPoint y: 350, endPoint x: -63, endPoint y: 347, distance: 250.5
click at [0, 347] on html "/ [PERSON_NAME] Loading... / Sweeten Creek Sweeten Creek Loading... [GEOGRAPHIC…" at bounding box center [618, 293] width 1236 height 587
drag, startPoint x: 190, startPoint y: 370, endPoint x: 401, endPoint y: 355, distance: 211.1
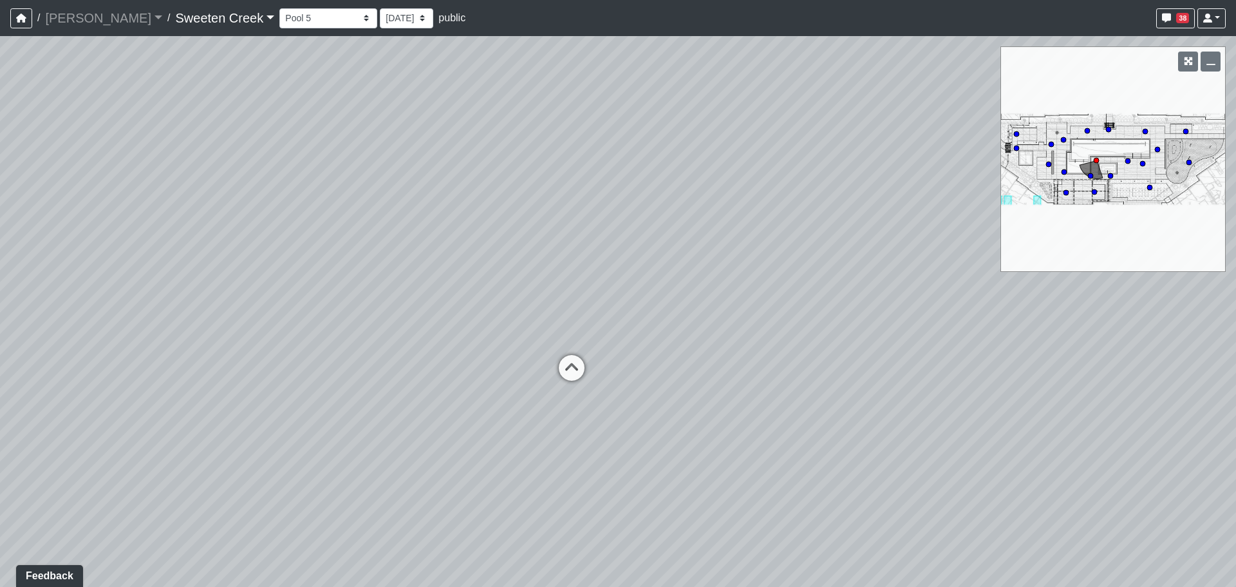
click at [401, 355] on div "Loading... Office Loading... Reception Loading... Mailroom - Elevator Lobby Loa…" at bounding box center [618, 311] width 1236 height 551
click at [572, 372] on icon at bounding box center [573, 374] width 39 height 39
drag, startPoint x: 580, startPoint y: 363, endPoint x: 176, endPoint y: 399, distance: 405.4
click at [178, 399] on div "Loading... Office Loading... Reception Loading... Mailroom - Elevator Lobby Loa…" at bounding box center [618, 311] width 1236 height 551
click at [155, 460] on icon at bounding box center [161, 466] width 39 height 39
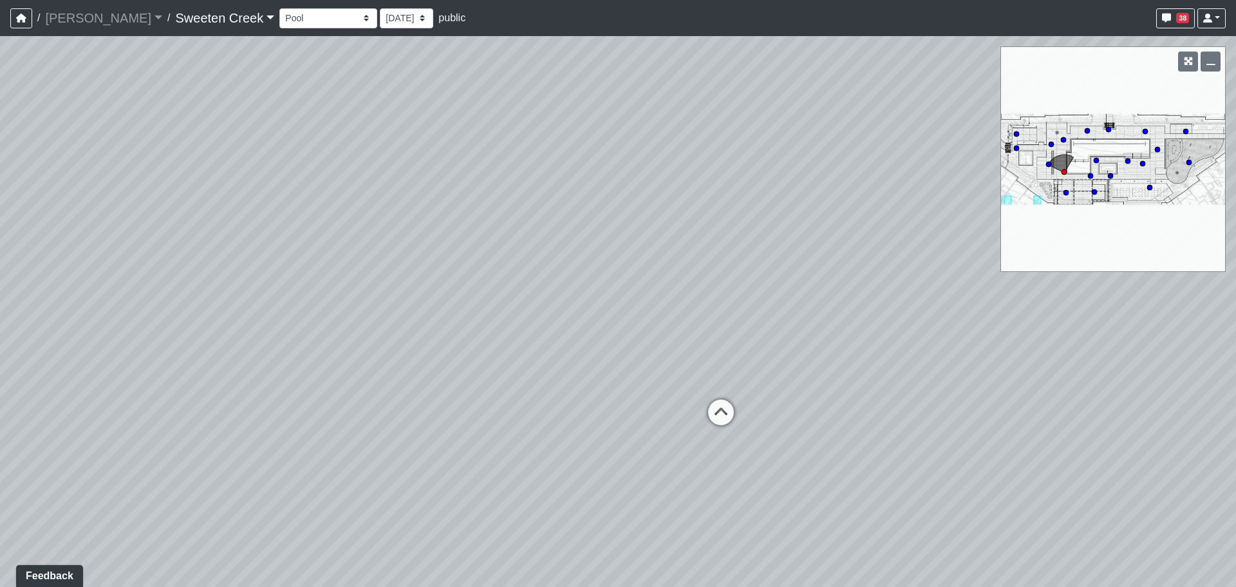
drag, startPoint x: 583, startPoint y: 447, endPoint x: 375, endPoint y: 440, distance: 208.1
click at [378, 440] on div "Loading... Office Loading... Reception Loading... Mailroom - Elevator Lobby Loa…" at bounding box center [618, 311] width 1236 height 551
click at [692, 406] on icon at bounding box center [700, 414] width 39 height 39
drag, startPoint x: 672, startPoint y: 398, endPoint x: 704, endPoint y: 389, distance: 33.4
click at [697, 390] on div "Loading... Office Loading... Reception Loading... Mailroom - Elevator Lobby Loa…" at bounding box center [618, 311] width 1236 height 551
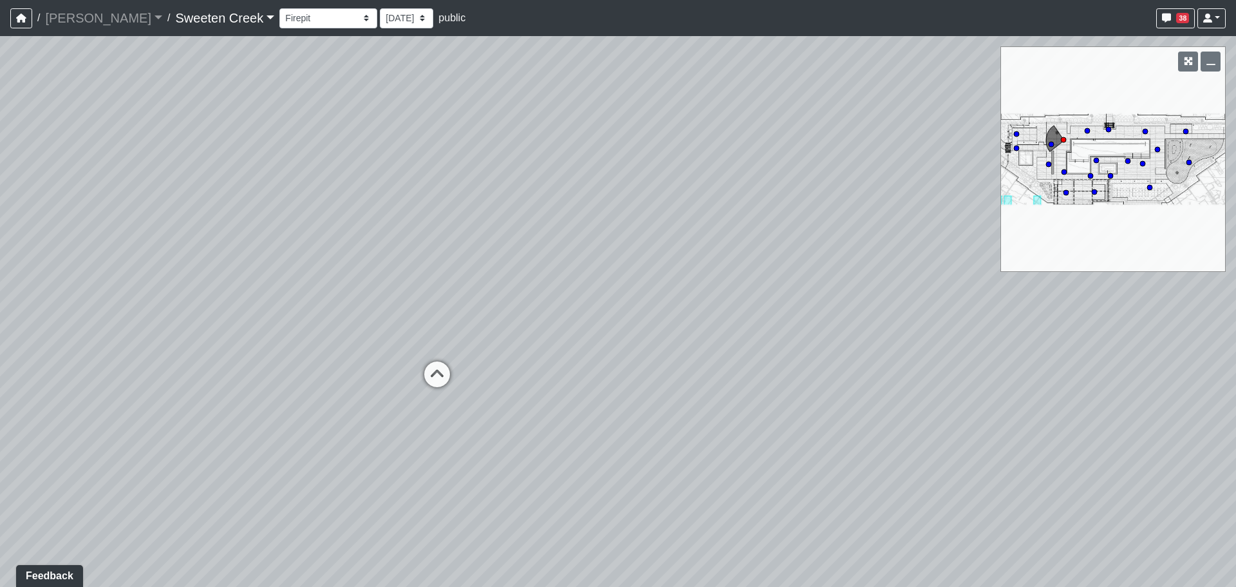
drag, startPoint x: 264, startPoint y: 478, endPoint x: 731, endPoint y: 384, distance: 476.3
click at [738, 384] on div "Loading... Office Loading... Reception Loading... Mailroom - Elevator Lobby Loa…" at bounding box center [618, 311] width 1236 height 551
click at [543, 375] on icon at bounding box center [550, 379] width 39 height 39
click at [1191, 17] on button "38" at bounding box center [1175, 18] width 39 height 20
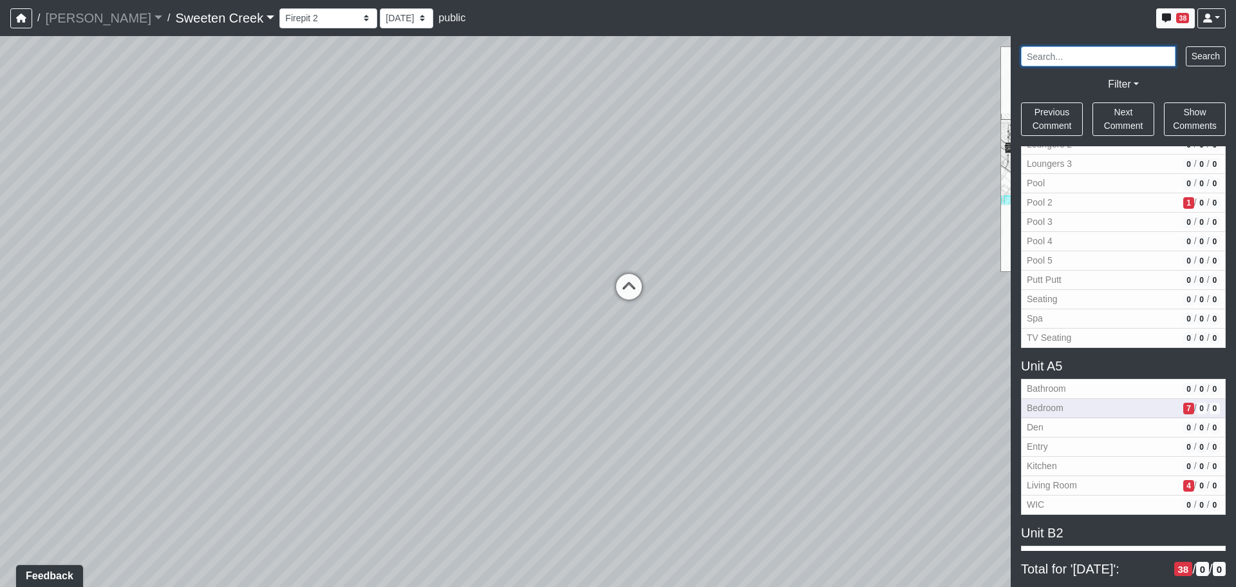
scroll to position [1115, 0]
click at [1105, 409] on span "Bedroom" at bounding box center [1102, 409] width 151 height 14
select select "5JDG5uA7XTQsXs6aVN6dJk"
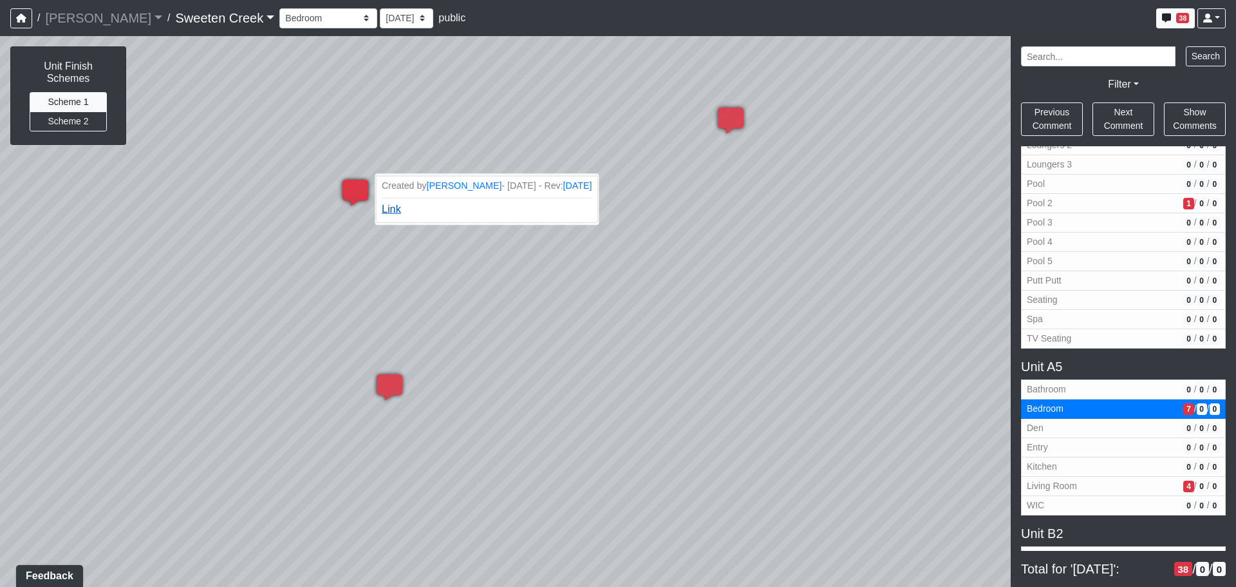
click at [398, 211] on link "Link" at bounding box center [391, 208] width 19 height 11
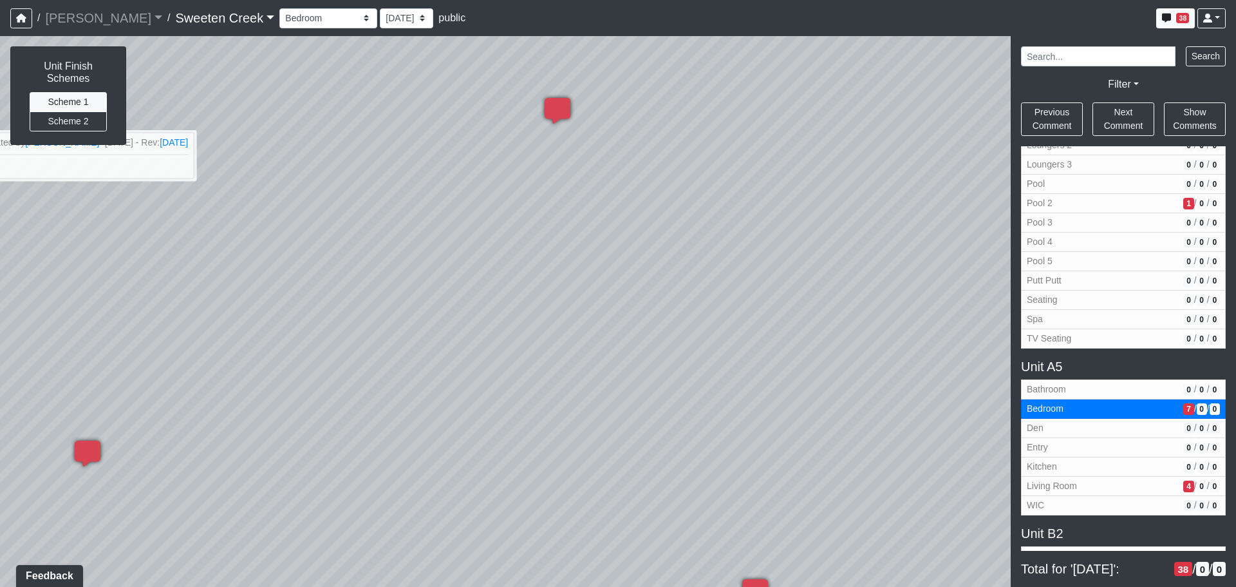
drag, startPoint x: 860, startPoint y: 235, endPoint x: 581, endPoint y: 223, distance: 279.1
click at [581, 223] on div "Loading... Office Loading... Reception Loading... Mailroom - Elevator Lobby Loa…" at bounding box center [618, 311] width 1236 height 551
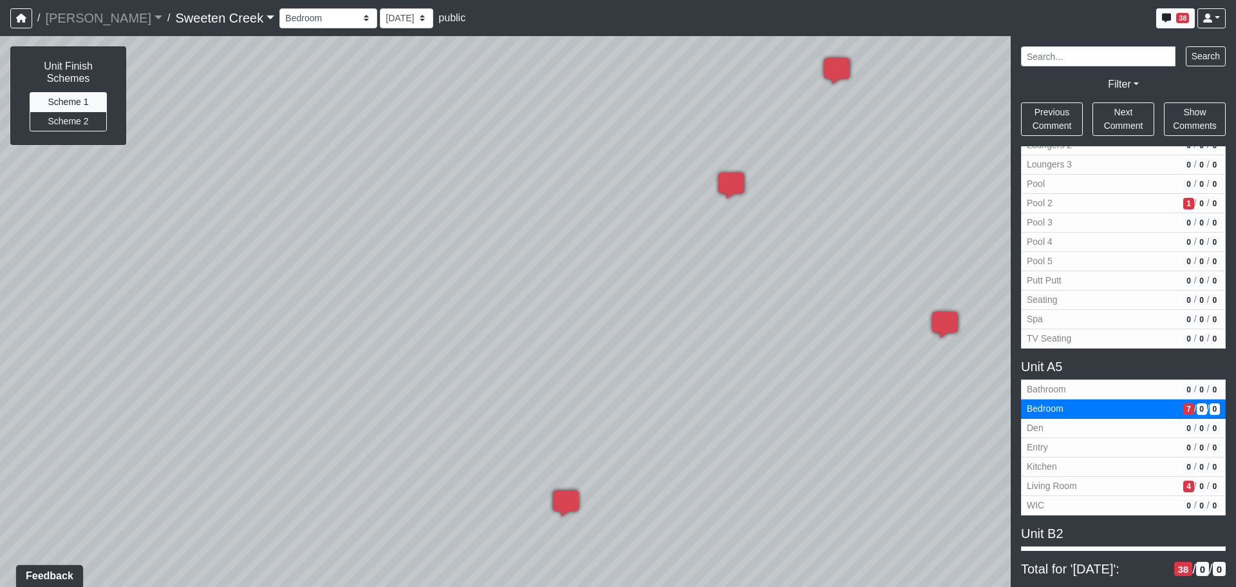
drag, startPoint x: 680, startPoint y: 252, endPoint x: 425, endPoint y: 187, distance: 263.0
click at [323, 194] on div "Loading... Office Loading... Reception Loading... Mailroom - Elevator Lobby Loa…" at bounding box center [618, 311] width 1236 height 551
drag, startPoint x: 320, startPoint y: 171, endPoint x: 297, endPoint y: 171, distance: 22.5
click at [299, 171] on div "Loading... Office Loading... Reception Loading... Mailroom - Elevator Lobby Loa…" at bounding box center [618, 311] width 1236 height 551
drag, startPoint x: 699, startPoint y: 170, endPoint x: 558, endPoint y: 200, distance: 144.2
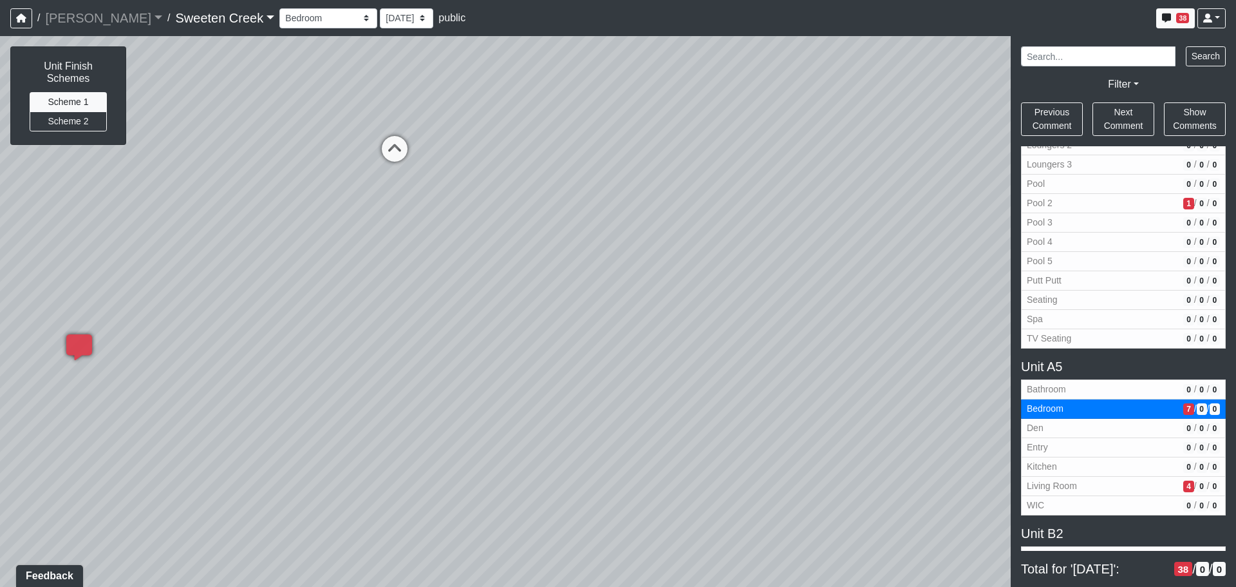
click at [558, 200] on div "Loading... Office Loading... Reception Loading... Mailroom - Elevator Lobby Loa…" at bounding box center [618, 311] width 1236 height 551
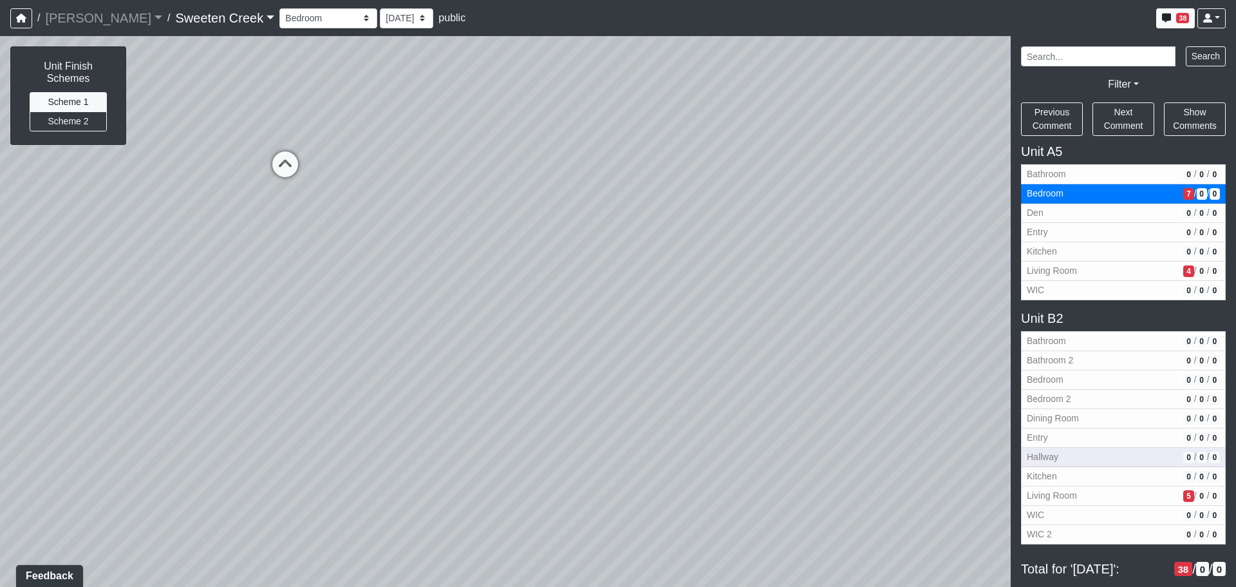
scroll to position [1334, 0]
